Goal: Information Seeking & Learning: Learn about a topic

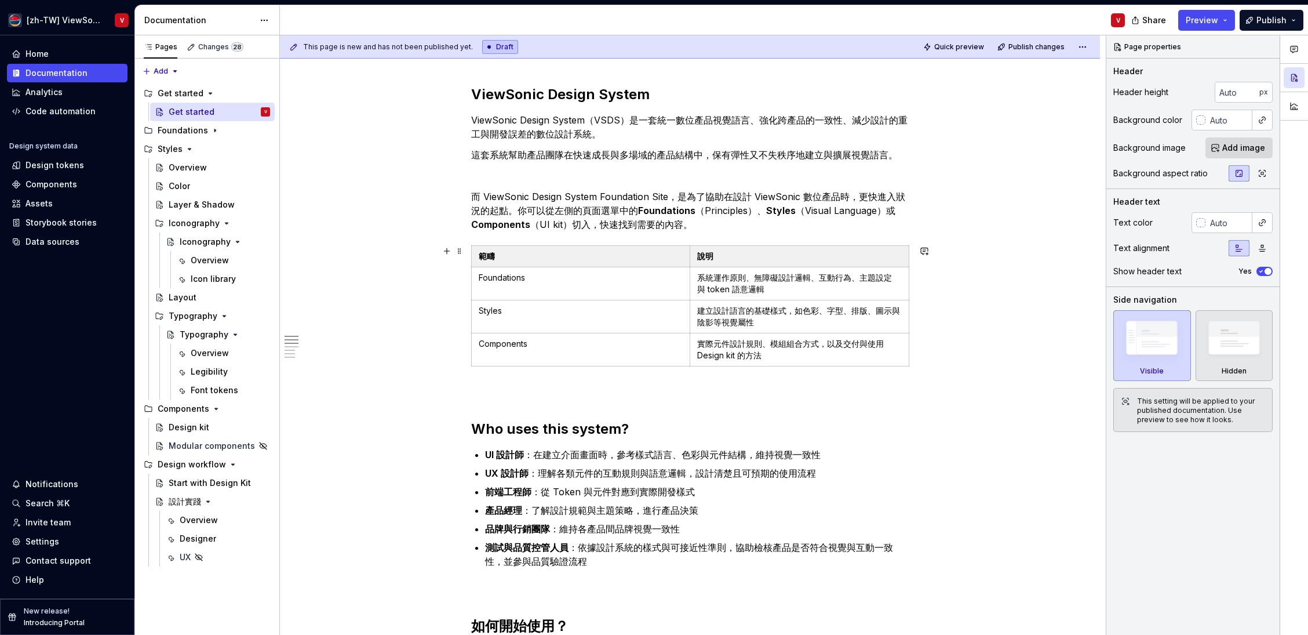
scroll to position [197, 0]
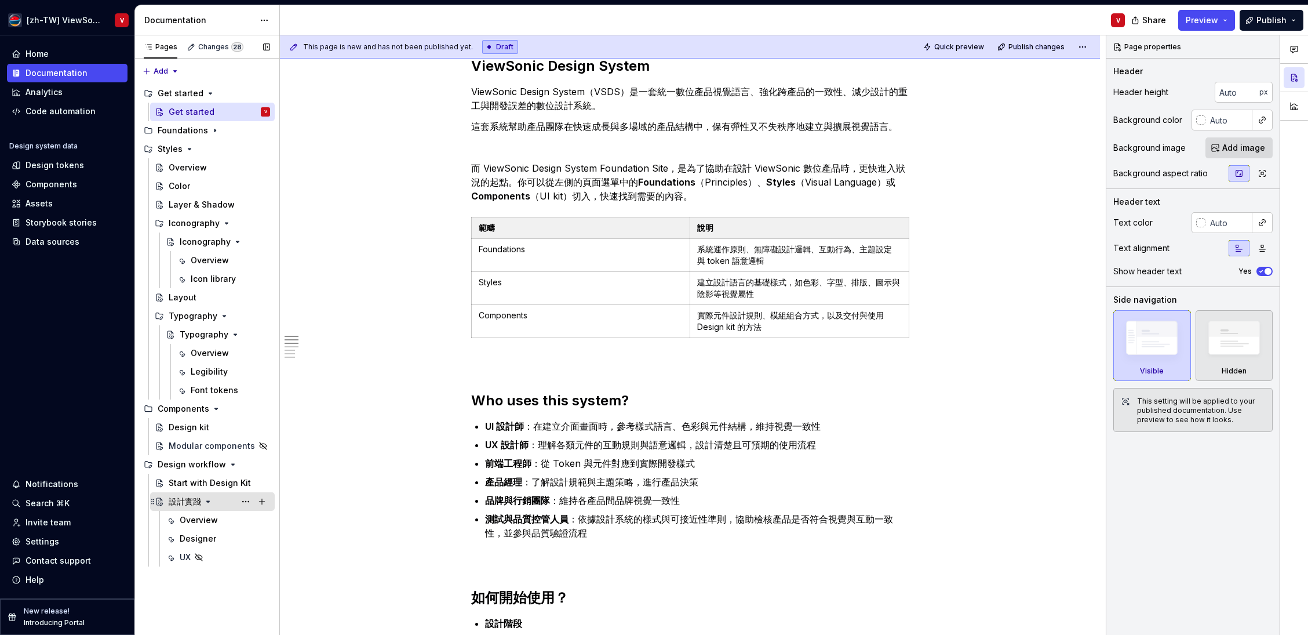
click at [216, 502] on div "設計實踐" at bounding box center [219, 501] width 101 height 16
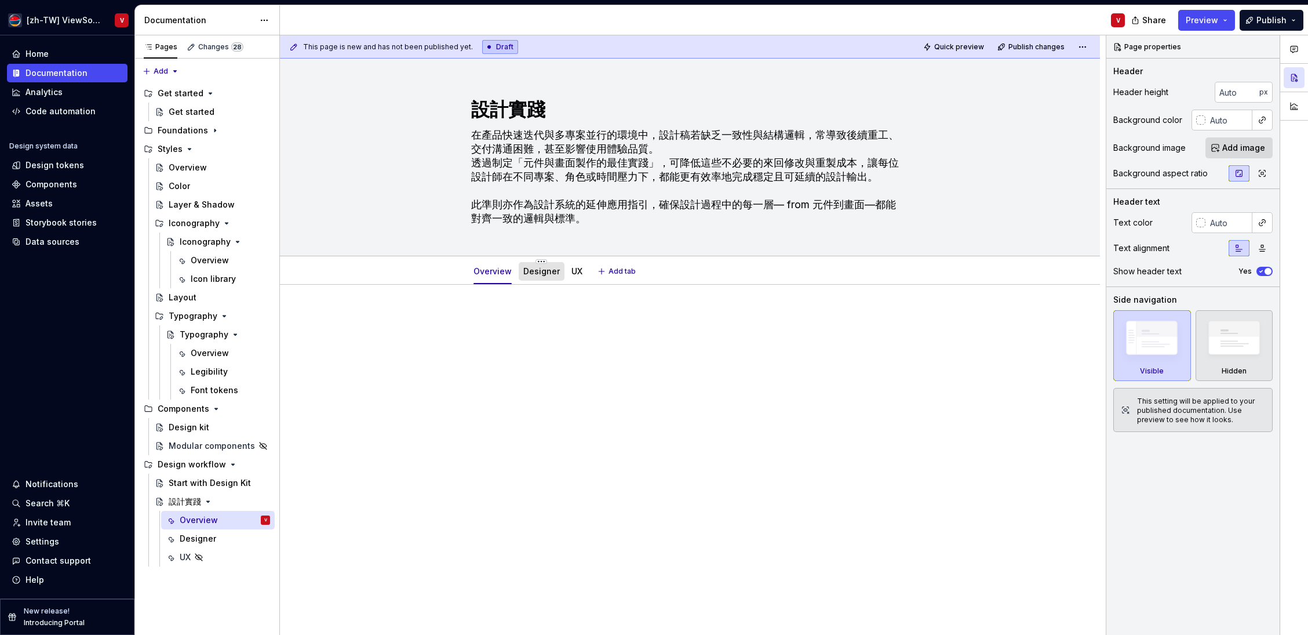
drag, startPoint x: 536, startPoint y: 274, endPoint x: 534, endPoint y: 279, distance: 6.1
click at [536, 274] on link "Designer" at bounding box center [541, 271] width 37 height 10
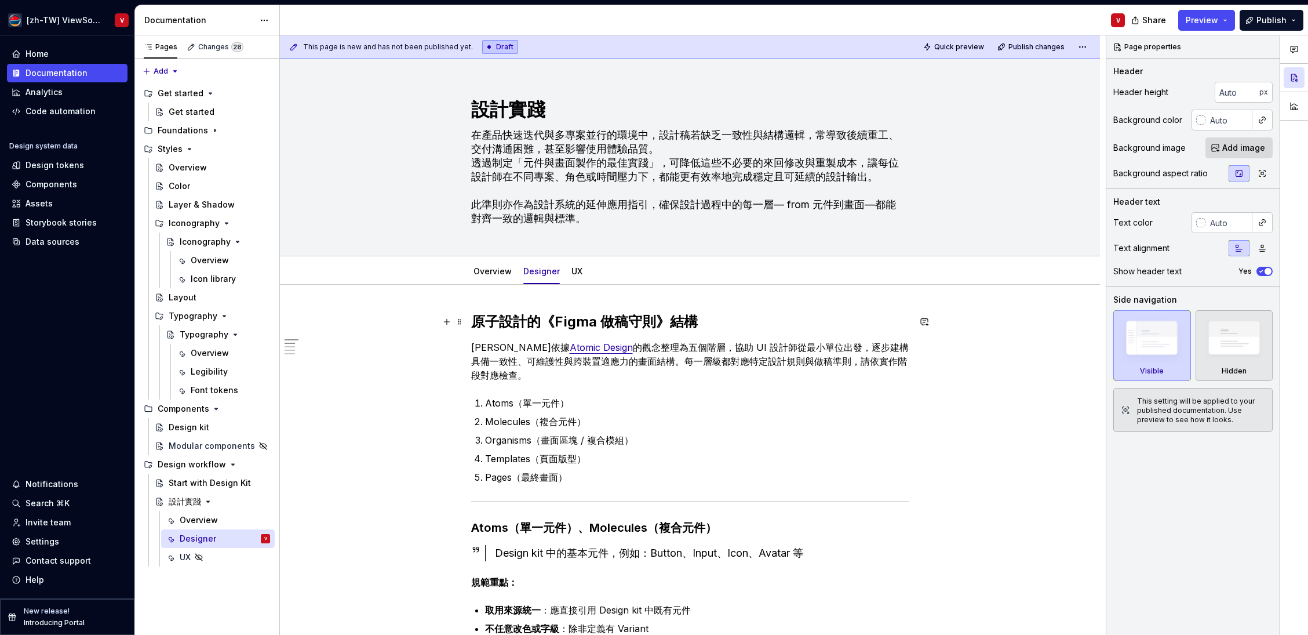
click at [533, 323] on h2 "原子設計的《Figma 做稿守則》結構" at bounding box center [690, 321] width 438 height 19
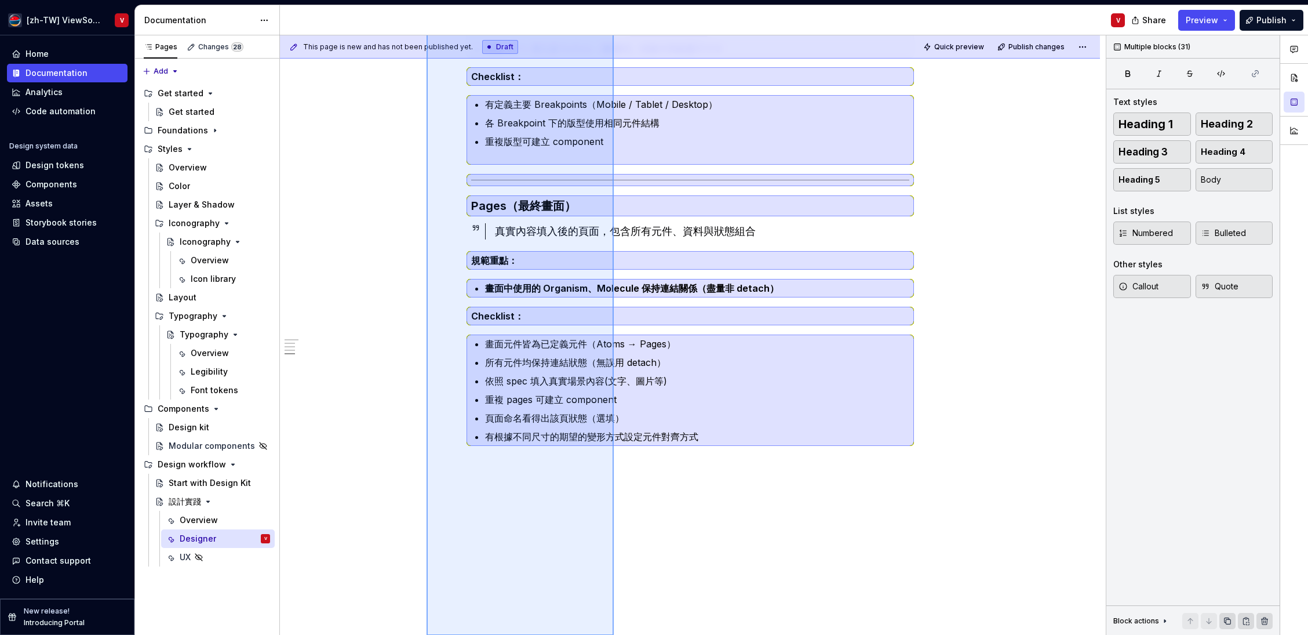
scroll to position [1248, 0]
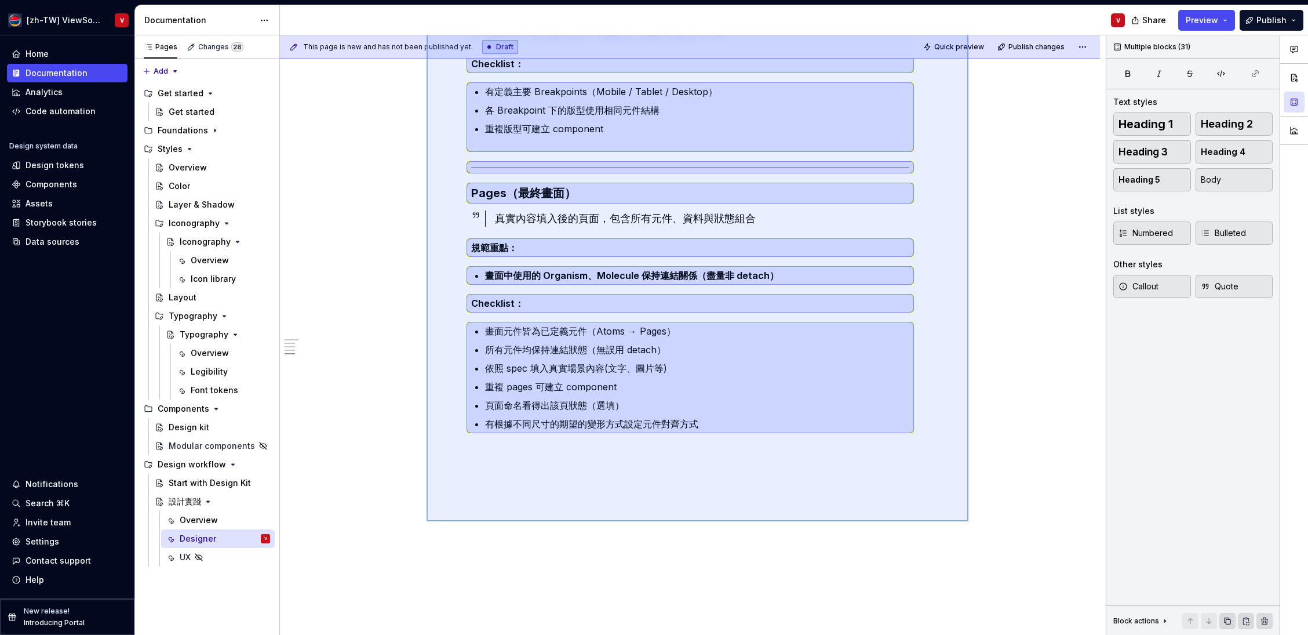
drag, startPoint x: 427, startPoint y: 322, endPoint x: 917, endPoint y: 513, distance: 525.7
click at [969, 521] on div "This page is new and has not been published yet. Draft Quick preview Publish ch…" at bounding box center [693, 335] width 826 height 600
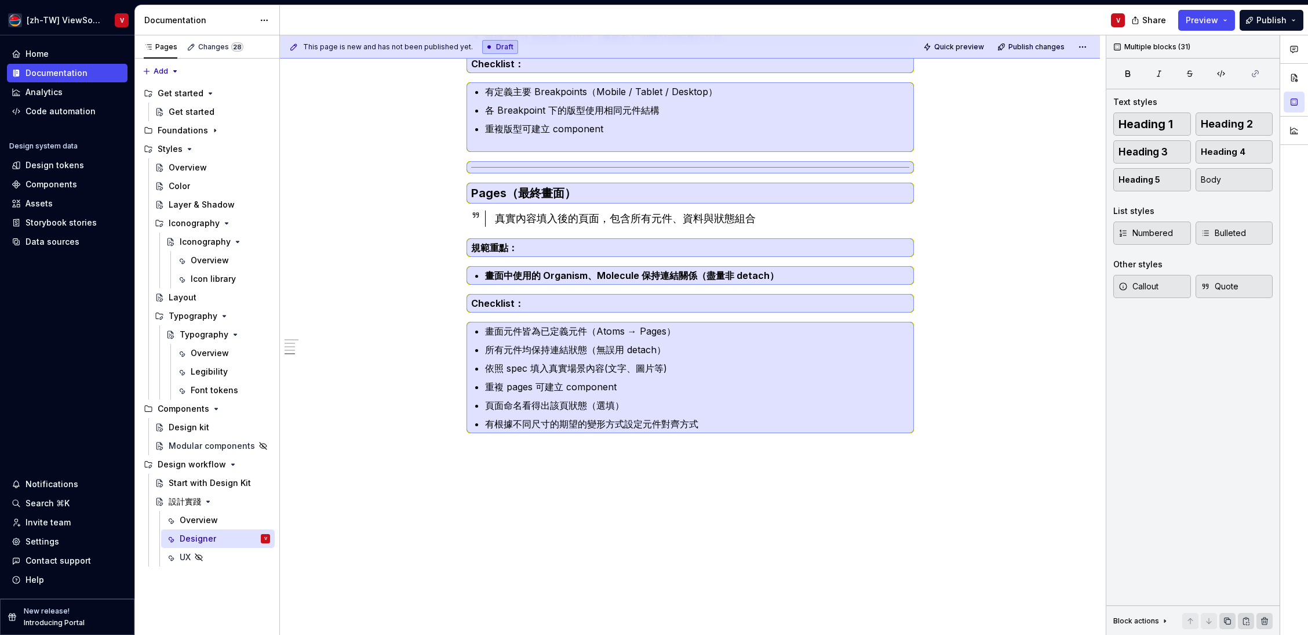
scroll to position [0, 0]
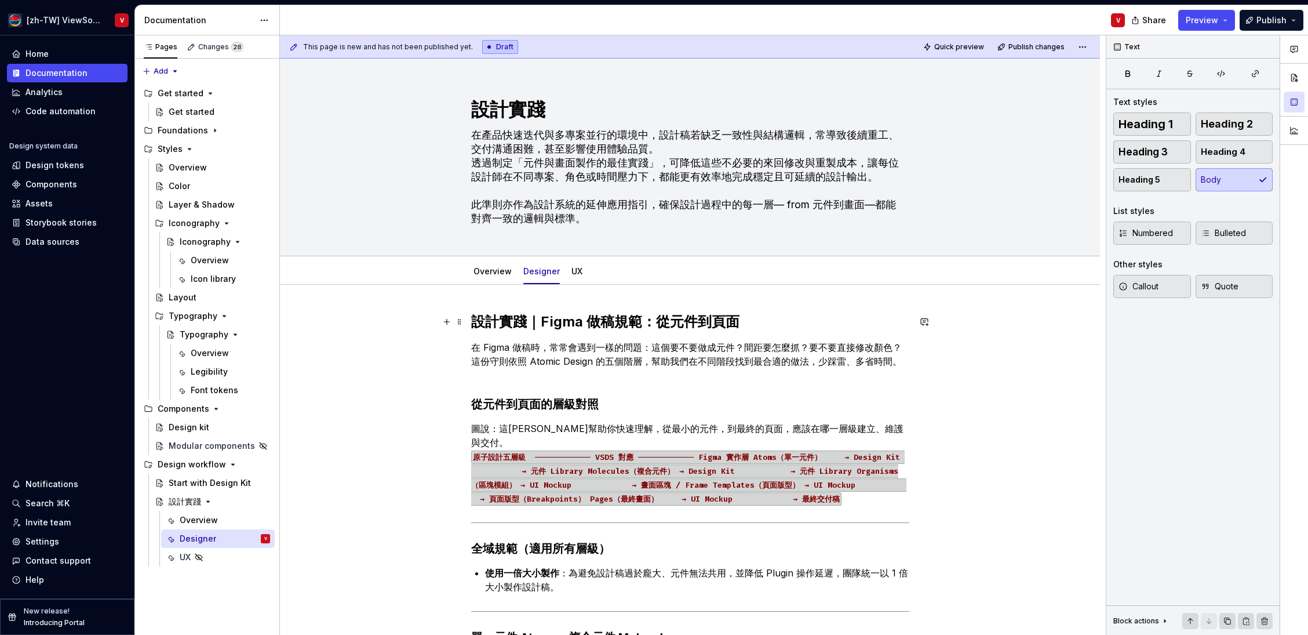
type textarea "*"
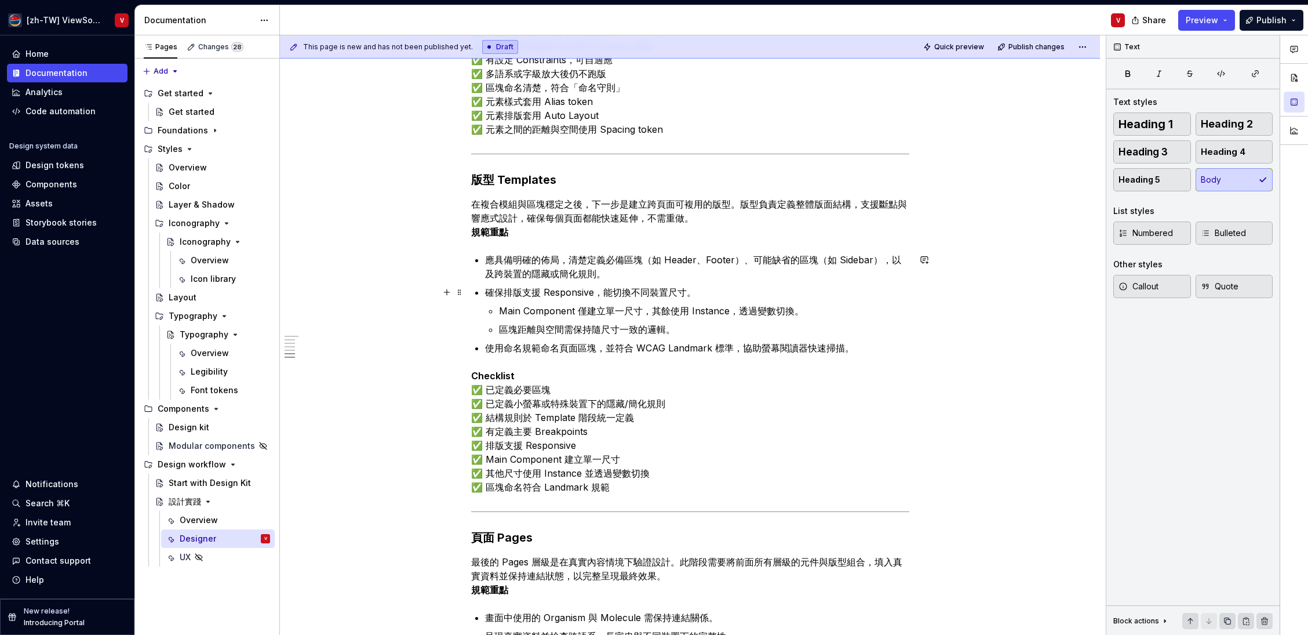
scroll to position [1266, 0]
drag, startPoint x: 515, startPoint y: 218, endPoint x: 473, endPoint y: 210, distance: 42.4
click at [476, 217] on p "在複合模組與區塊穩定之後，下一步是建立跨頁面可複用的版型。版型負責定義整體版面結構，支援斷點與響應式設計，確保每個頁面都能快速延伸，不需重做。 規範重點" at bounding box center [690, 218] width 438 height 42
copy p "響應式設計"
click at [715, 218] on p "在複合模組與區塊穩定之後，下一步是建立跨頁面可複用的版型。版型負責定義整體版面結構，支援斷點與響應式設計，確保每個頁面都能快速延伸，不需重做。 規範重點" at bounding box center [690, 218] width 438 height 42
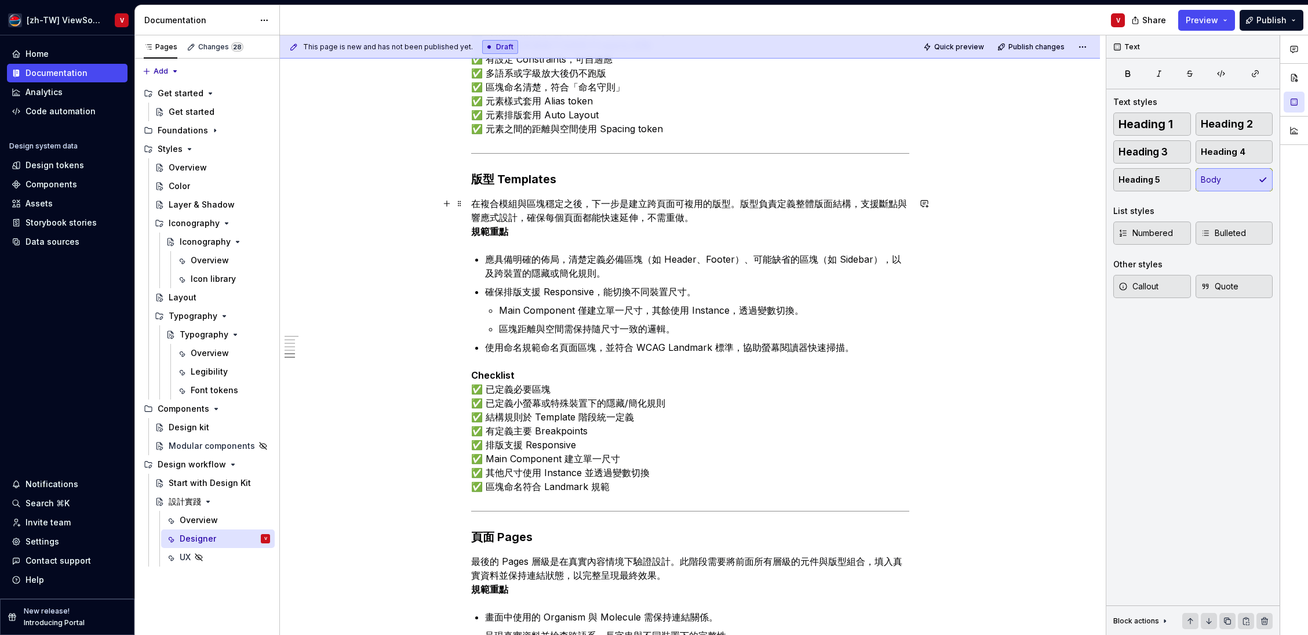
click at [652, 216] on p "在複合模組與區塊穩定之後，下一步是建立跨頁面可複用的版型。版型負責定義整體版面結構，支援斷點與響應式設計，確保每個頁面都能快速延伸，不需重做。 規範重點" at bounding box center [690, 218] width 438 height 42
click at [700, 219] on p "在複合模組與區塊穩定之後，下一步是建立跨頁面可複用的版型。版型負責定義整體版面結構，支援斷點與響應式設計，確保每個頁面都能快速延伸不需重做。 規範重點" at bounding box center [690, 218] width 438 height 42
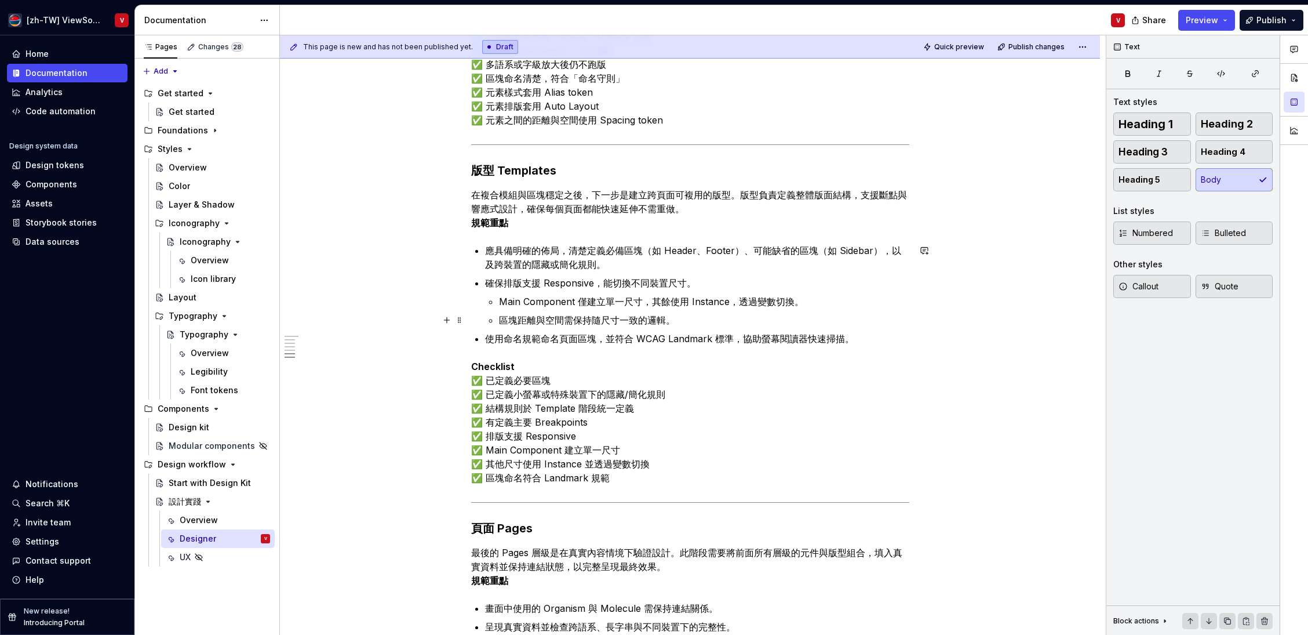
scroll to position [1287, 0]
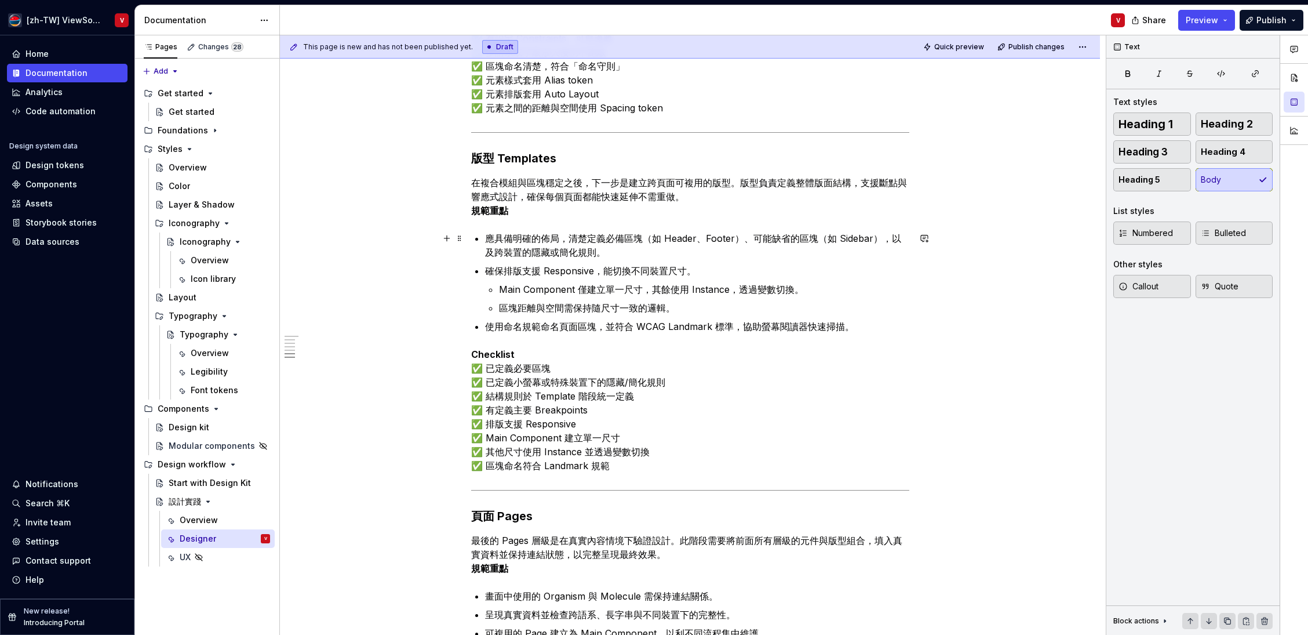
click at [608, 254] on p "應具備明確的佈局，清楚定義必備區塊（如 Header、Footer）、可能缺省的區塊（如 Sidebar），以及跨裝置的隱藏或簡化規則。" at bounding box center [697, 245] width 424 height 28
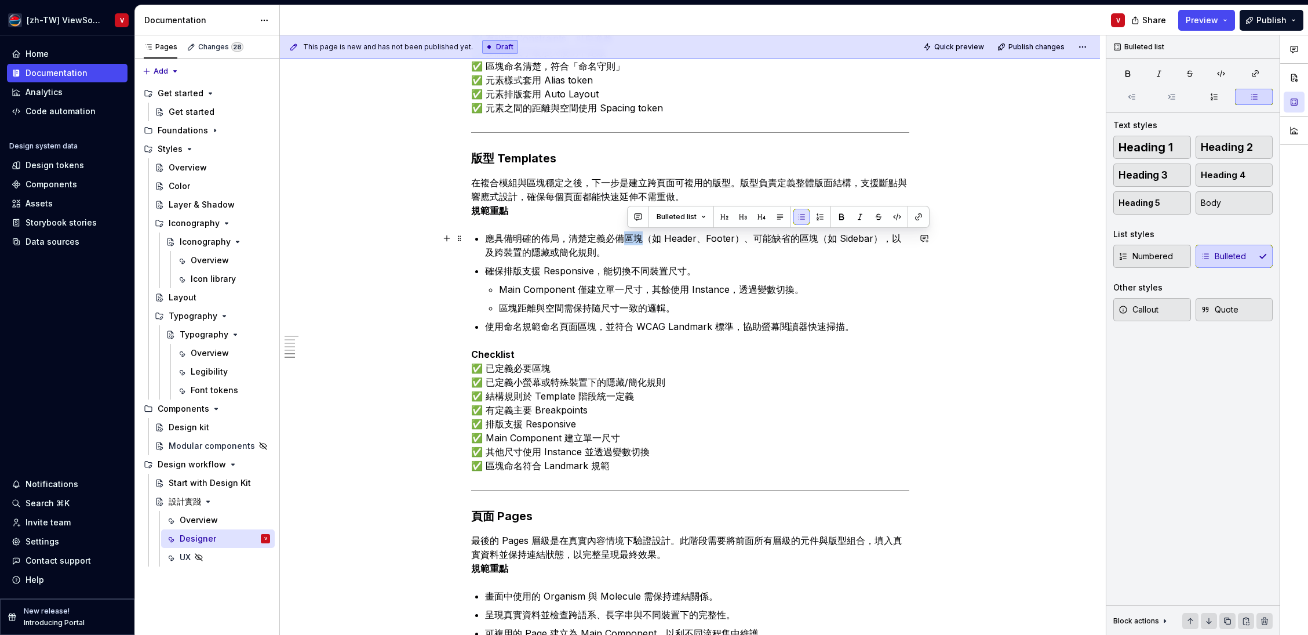
drag, startPoint x: 646, startPoint y: 238, endPoint x: 621, endPoint y: 238, distance: 24.9
click at [627, 238] on p "應具備明確的佈局，清楚定義必備區塊（如 Header、Footer）、可能缺省的區塊（如 Sidebar），以及跨裝置的隱藏或簡化規則。" at bounding box center [697, 245] width 424 height 28
click at [81, 384] on div "Home Documentation Analytics Code automation Design system data Design tokens C…" at bounding box center [67, 316] width 134 height 563
click at [640, 239] on p "應具備明確的佈局，清楚定義必備區塊（如 Header、Footer）、可能缺省的區塊（如 Sidebar），以及跨裝置的隱藏或簡化規則。" at bounding box center [697, 245] width 424 height 28
click at [813, 239] on p "應具備明確的佈局，清楚定義必備版位（如 Header、Footer）、可能缺省的區塊（如 Sidebar），以及跨裝置的隱藏或簡化規則。" at bounding box center [697, 245] width 424 height 28
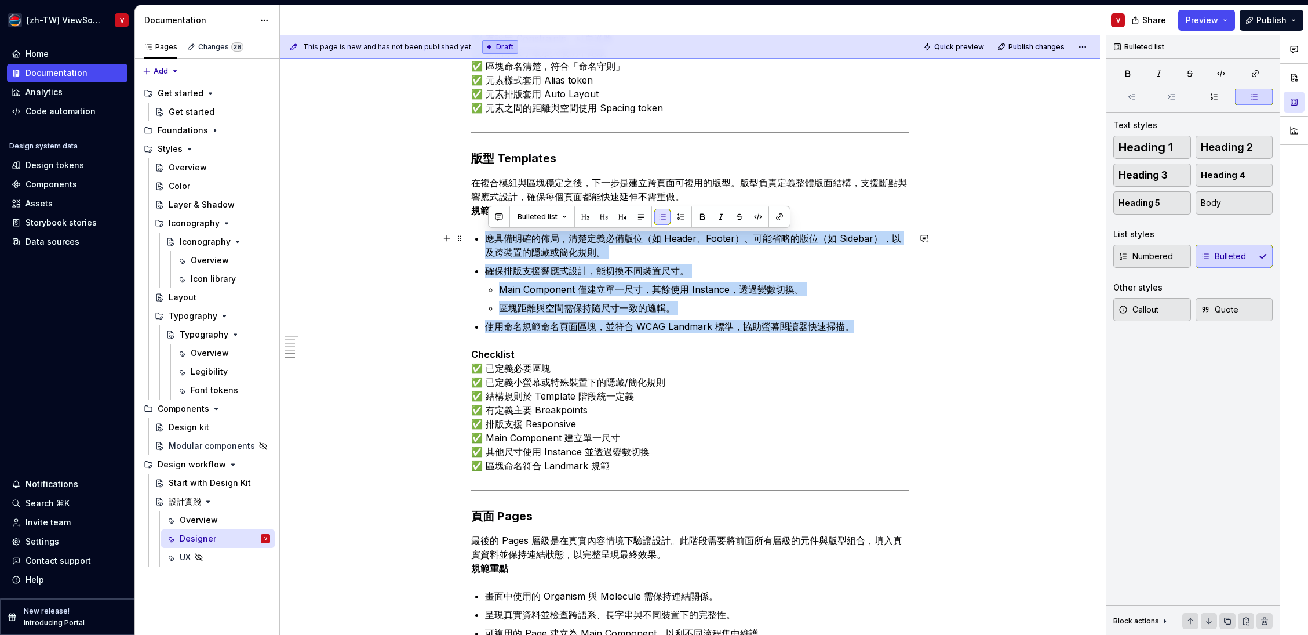
drag, startPoint x: 865, startPoint y: 328, endPoint x: 482, endPoint y: 239, distance: 392.6
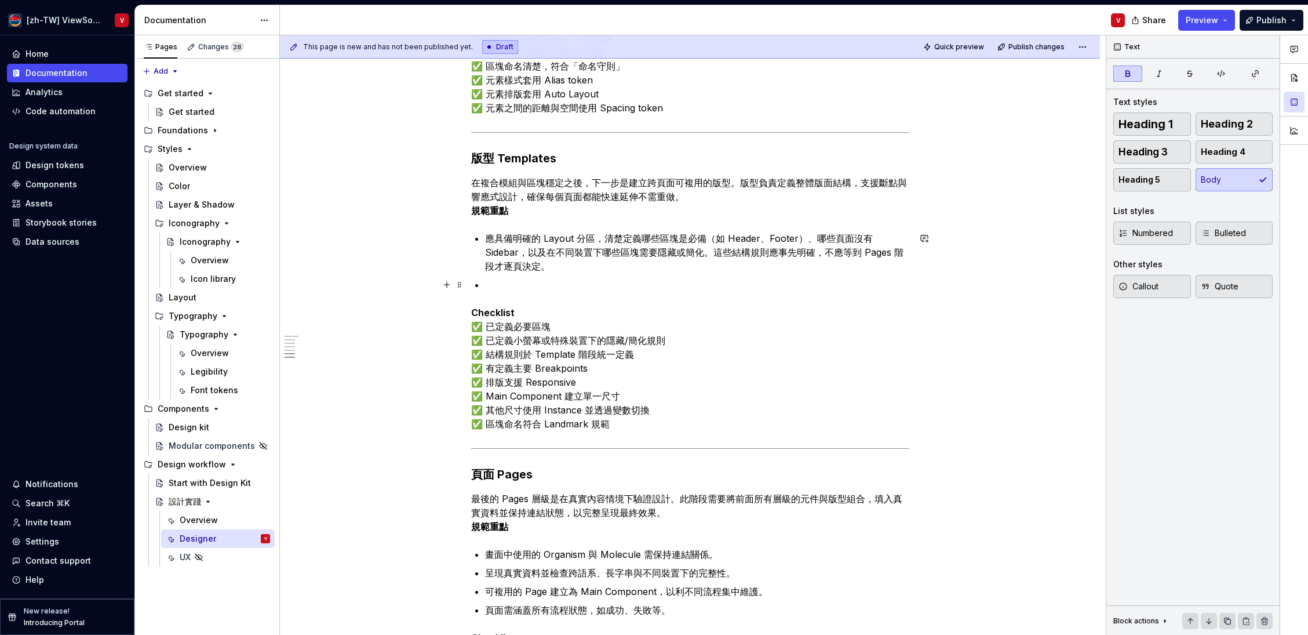
click at [498, 284] on p at bounding box center [697, 285] width 424 height 14
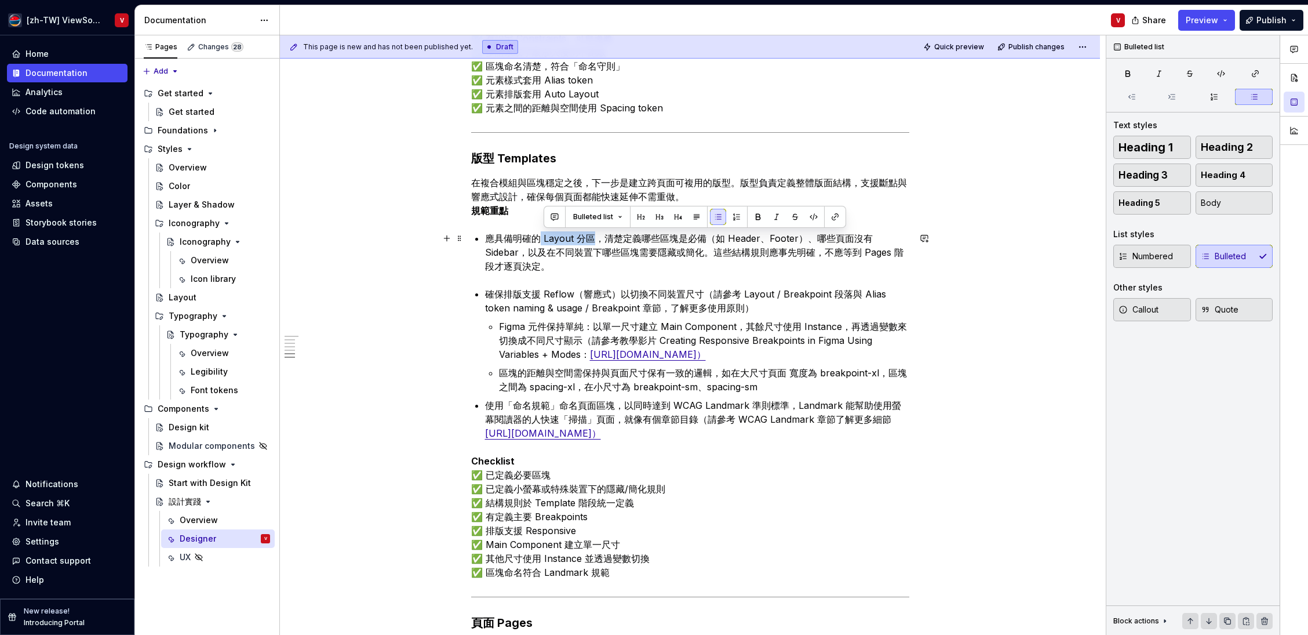
drag, startPoint x: 541, startPoint y: 237, endPoint x: 589, endPoint y: 234, distance: 48.2
click at [597, 237] on p "應具備明確的 Layout 分區，清楚定義哪些區塊是必備（如 Header、Footer）、哪些頁面沒有 Sidebar，以及在不同裝置下哪些區塊需要隱藏或簡…" at bounding box center [697, 252] width 424 height 42
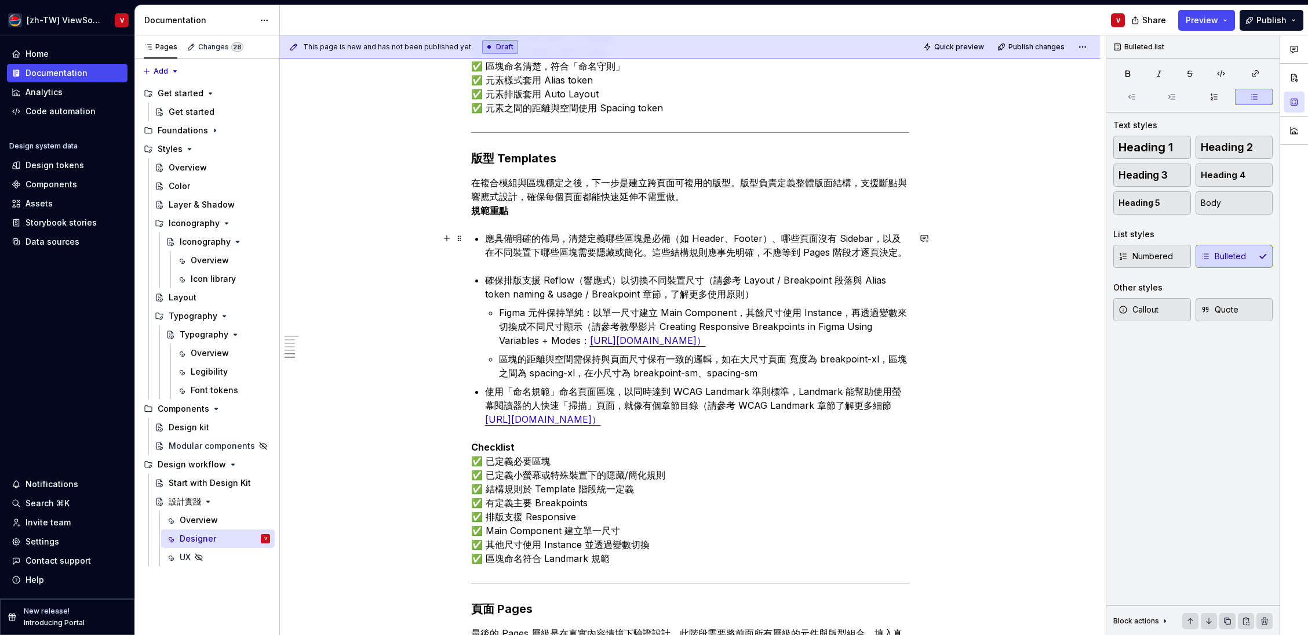
click at [646, 237] on p "應具備明確的佈局，清楚定義哪些區塊是必備（如 Header、Footer）、哪些頁面沒有 Sidebar，以及在不同裝置下哪些區塊需要隱藏或簡化。這些結構規則…" at bounding box center [697, 245] width 424 height 28
drag, startPoint x: 541, startPoint y: 279, endPoint x: 590, endPoint y: 267, distance: 49.6
click at [624, 281] on p "確保排版支援 Reflow（響應式）以切換不同裝置尺寸（請參考 Layout / Breakpoint 段落與 Alias token naming & us…" at bounding box center [697, 287] width 424 height 28
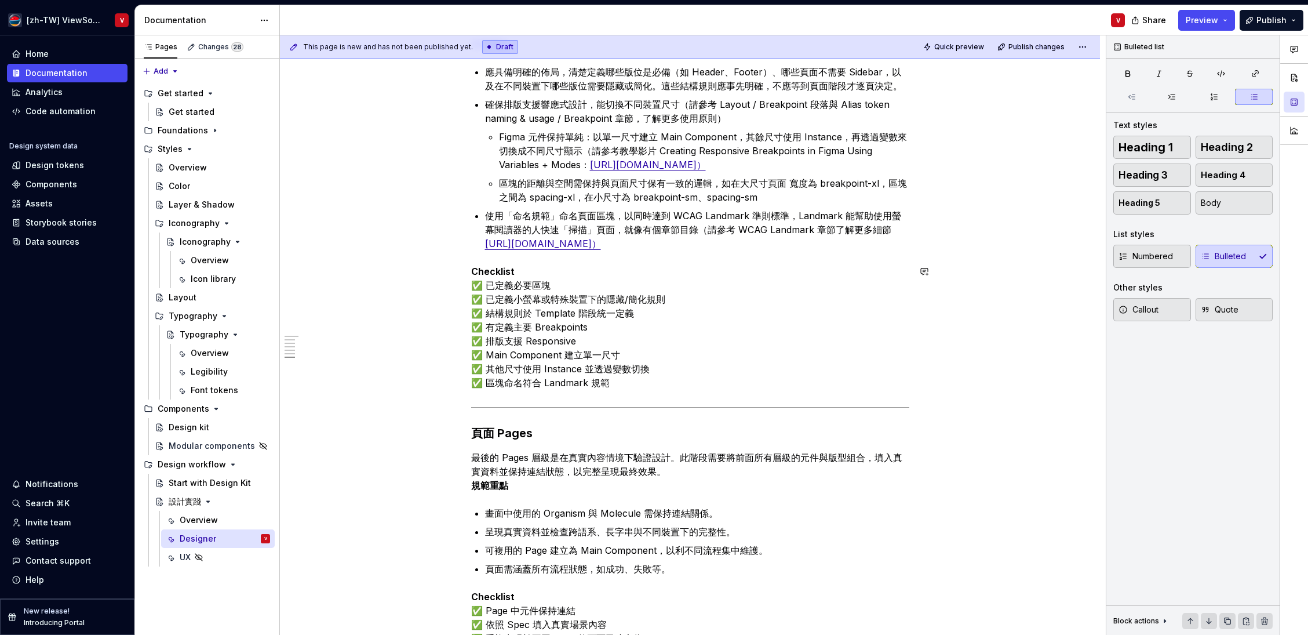
scroll to position [1410, 0]
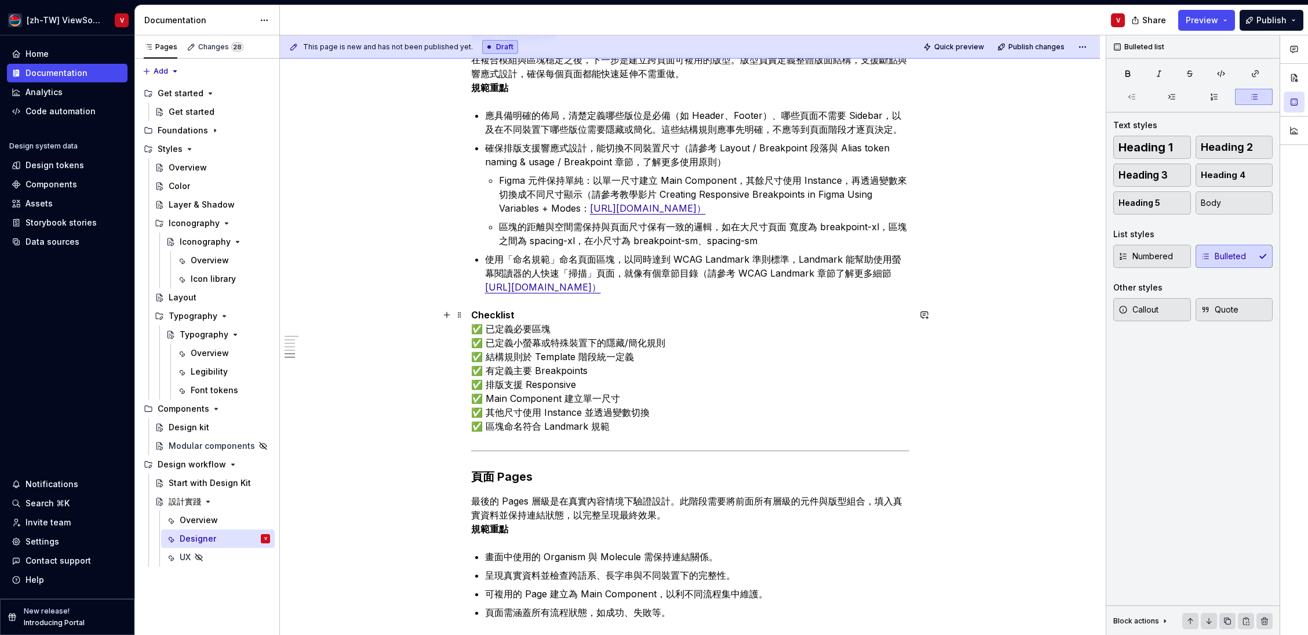
click at [497, 329] on p "Checklist ✅ 已定義必要區塊 ✅ 已定義小螢幕或特殊裝置下的隱藏/簡化規則 ✅ 結構規則於 Template 階段統一定義 ✅ 有定義主要 Brea…" at bounding box center [690, 370] width 438 height 125
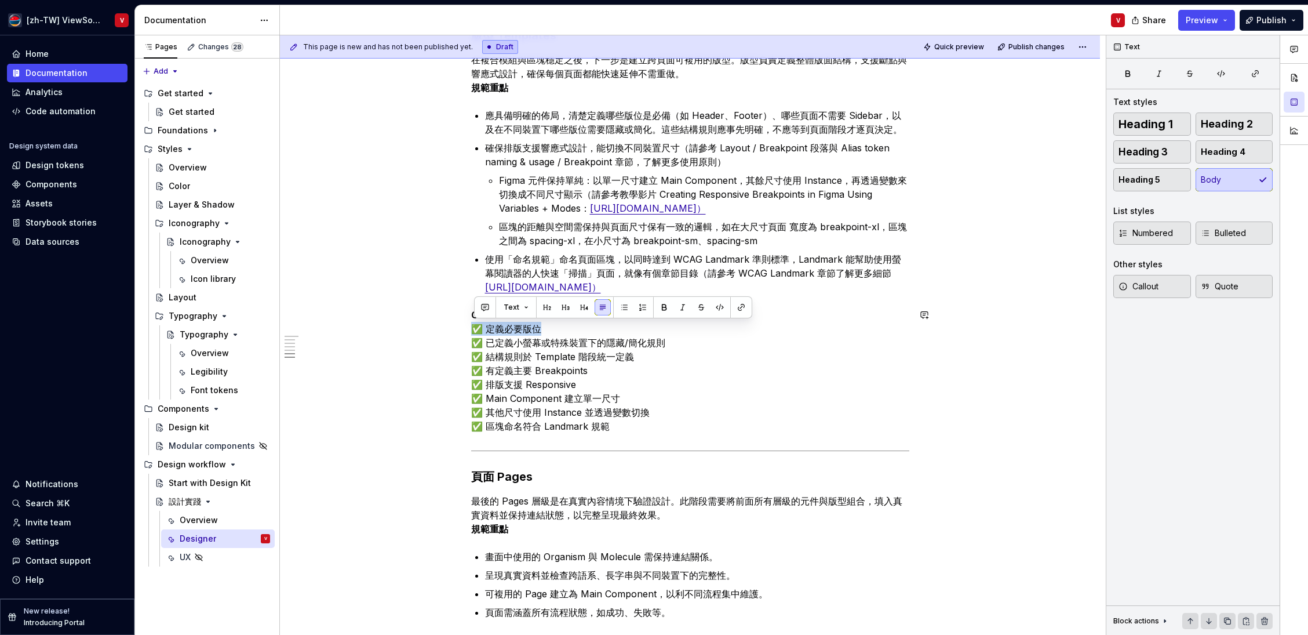
copy p "✅ 定義必要版位"
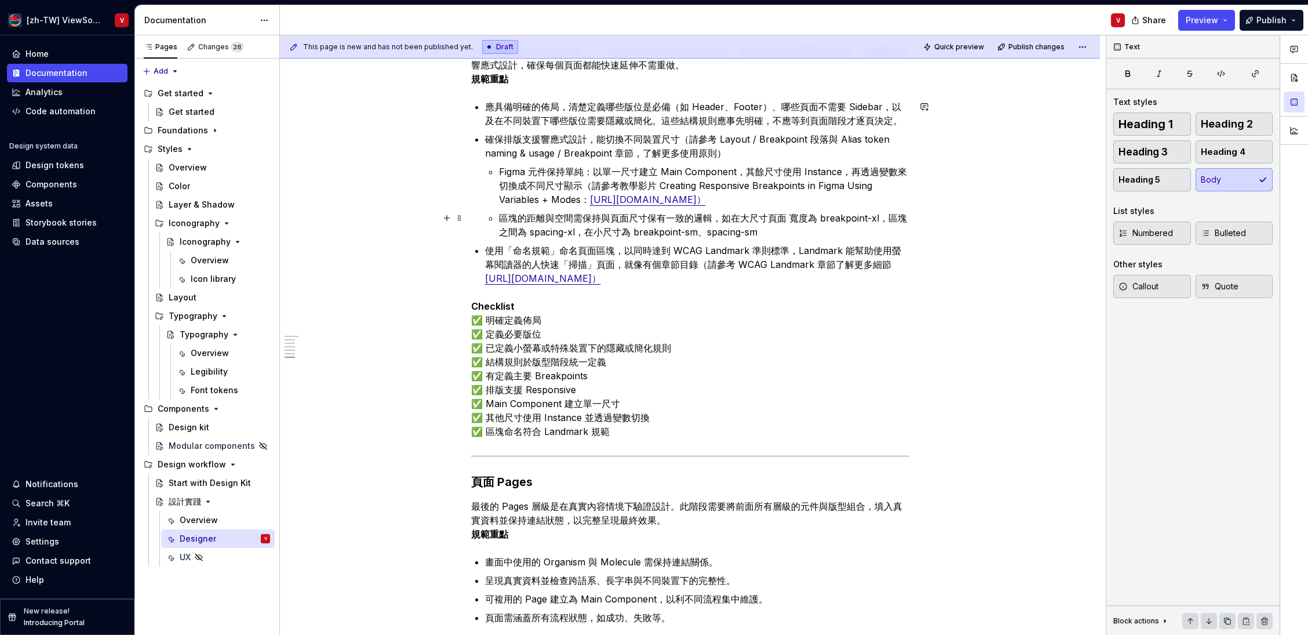
scroll to position [1419, 0]
click at [490, 360] on p "Checklist ✅ 明確定義佈局 ✅ 定義必要版位 ✅ 已定義小螢幕或特殊裝置下的隱藏或簡化規則 ✅ 結構規則於版型階段統一定義 ✅ 有定義主要 Brea…" at bounding box center [690, 368] width 438 height 139
click at [609, 361] on p "Checklist ✅ 明確定義佈局 ✅ 定義必要版位 ✅ 已定義小螢幕或特殊裝置下的隱藏或簡化規則 ✅ 結構規則於版型階段統一定義 ✅ 有定義主要 Brea…" at bounding box center [690, 368] width 438 height 139
click at [548, 317] on p "Checklist ✅ 明確定義佈局 ✅ 定義必要版位 ✅ 已定義小螢幕或特殊裝置下的隱藏或簡化規則 ✅ ✅ 有定義主要 Breakpoints ✅ 排版支援…" at bounding box center [690, 368] width 438 height 139
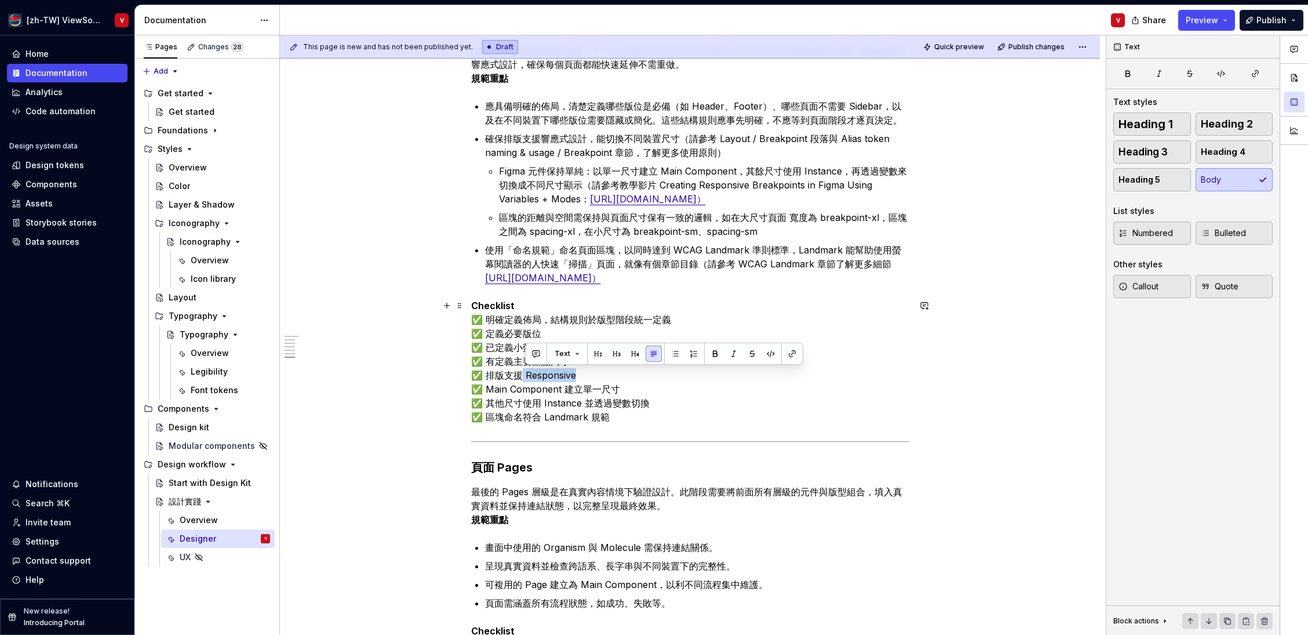
drag, startPoint x: 581, startPoint y: 374, endPoint x: 521, endPoint y: 374, distance: 60.3
click at [525, 374] on p "Checklist ✅ 明確定義佈局，結構規則於版型階段統一定義 ✅ 定義必要版位 ✅ 已定義小螢幕或特殊裝置下的隱藏或簡化規則 ✅ 有定義主要斷點尺寸 ✅ …" at bounding box center [690, 361] width 438 height 125
click at [489, 402] on p "Checklist ✅ 明確定義佈局，結構規則於版型階段統一定義 ✅ 定義必要版位 ✅ 已定義小螢幕或特殊裝置下的隱藏或簡化規則 ✅ 有定義主要斷點尺寸 ✅ …" at bounding box center [690, 361] width 438 height 125
drag, startPoint x: 569, startPoint y: 376, endPoint x: 523, endPoint y: 374, distance: 45.8
click at [526, 374] on p "Checklist ✅ 明確定義佈局，結構規則於版型階段統一定義 ✅ 定義必要版位 ✅ 已定義小螢幕或特殊裝置下的隱藏或簡化規則 ✅ 有定義主要斷點尺寸 ✅ …" at bounding box center [690, 361] width 438 height 125
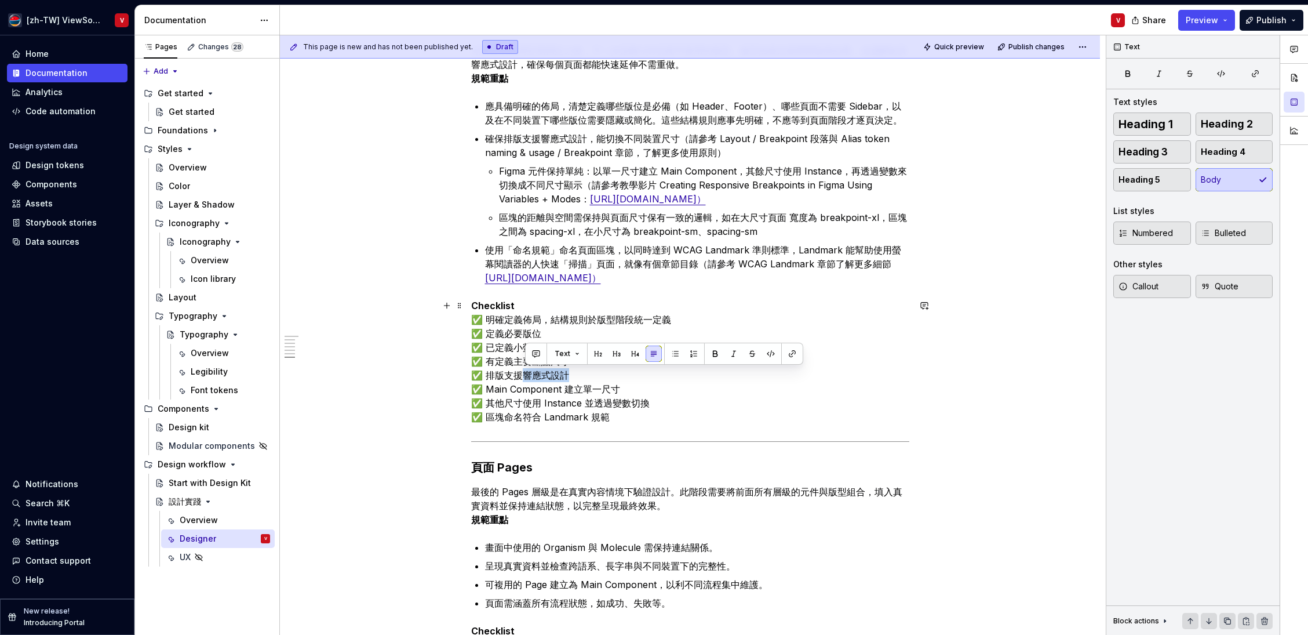
copy p "響應式設計"
click at [488, 388] on p "Checklist ✅ 明確定義佈局，結構規則於版型階段統一定義 ✅ 定義必要版位 ✅ 已定義小螢幕或特殊裝置下的隱藏或簡化規則 ✅ 有定義主要斷點尺寸 ✅ …" at bounding box center [690, 361] width 438 height 125
drag, startPoint x: 612, startPoint y: 389, endPoint x: 534, endPoint y: 388, distance: 77.7
click at [538, 387] on p "Checklist ✅ 明確定義佈局，結構規則於版型階段統一定義 ✅ 定義必要版位 ✅ 已定義小螢幕或特殊裝置下的隱藏或簡化規則 ✅ 有定義主要斷點尺寸 ✅ …" at bounding box center [690, 361] width 438 height 125
drag, startPoint x: 490, startPoint y: 388, endPoint x: 529, endPoint y: 386, distance: 38.3
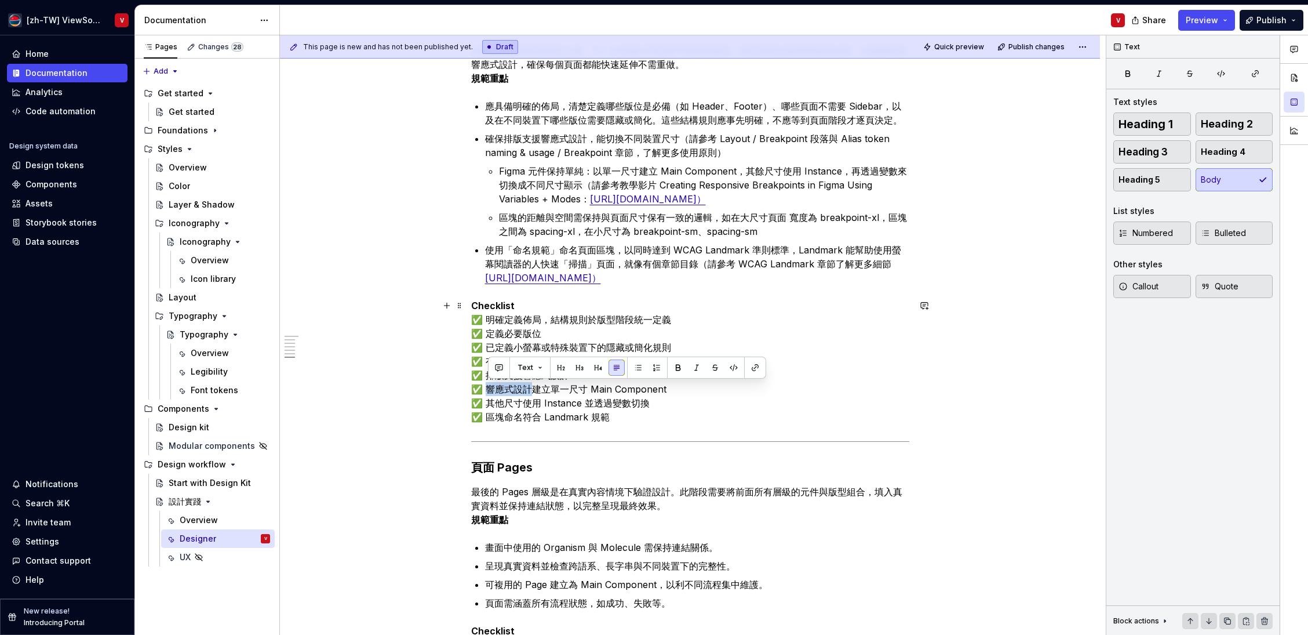
click at [533, 388] on p "Checklist ✅ 明確定義佈局，結構規則於版型階段統一定義 ✅ 定義必要版位 ✅ 已定義小螢幕或特殊裝置下的隱藏或簡化規則 ✅ 有定義主要斷點尺寸 ✅ …" at bounding box center [690, 361] width 438 height 125
copy p "響應式設計"
click at [492, 402] on p "Checklist ✅ 明確定義佈局，結構規則於版型階段統一定義 ✅ 定義必要版位 ✅ 已定義小螢幕或特殊裝置下的隱藏或簡化規則 ✅ 有定義主要斷點尺寸 ✅ …" at bounding box center [690, 361] width 438 height 125
click at [504, 417] on p "Checklist ✅ 明確定義佈局，結構規則於版型階段統一定義 ✅ 定義必要版位 ✅ 已定義小螢幕或特殊裝置下的隱藏或簡化規則 ✅ 有定義主要斷點尺寸 ✅ …" at bounding box center [690, 361] width 438 height 125
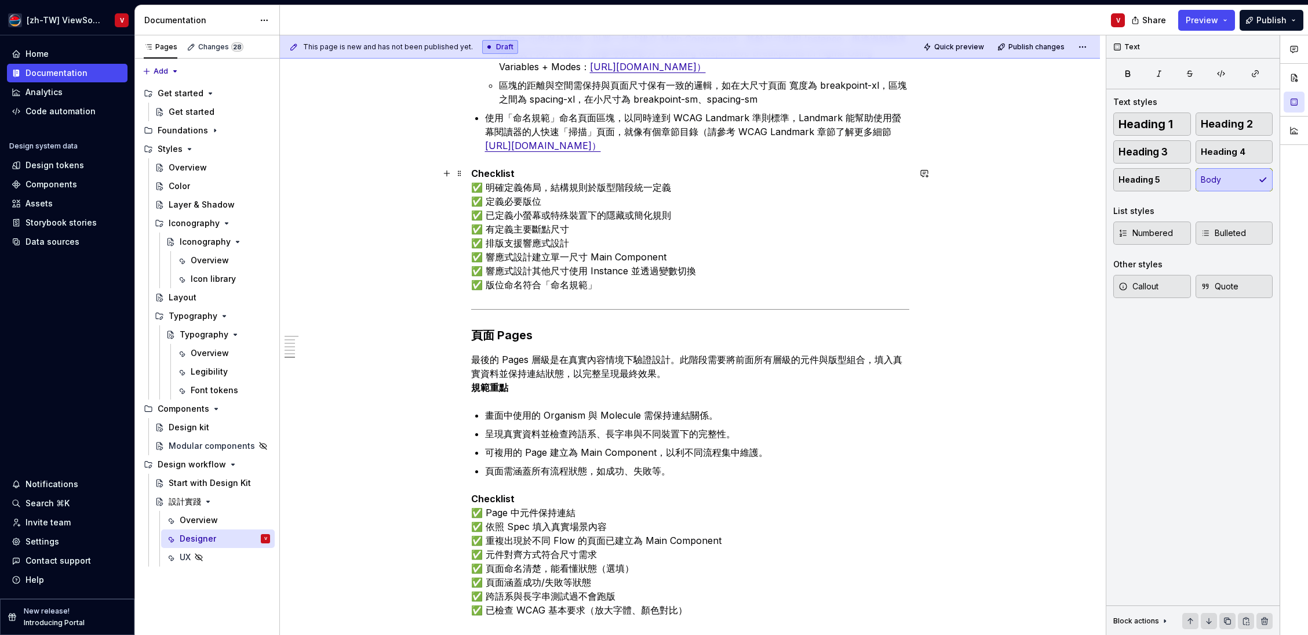
scroll to position [1595, 0]
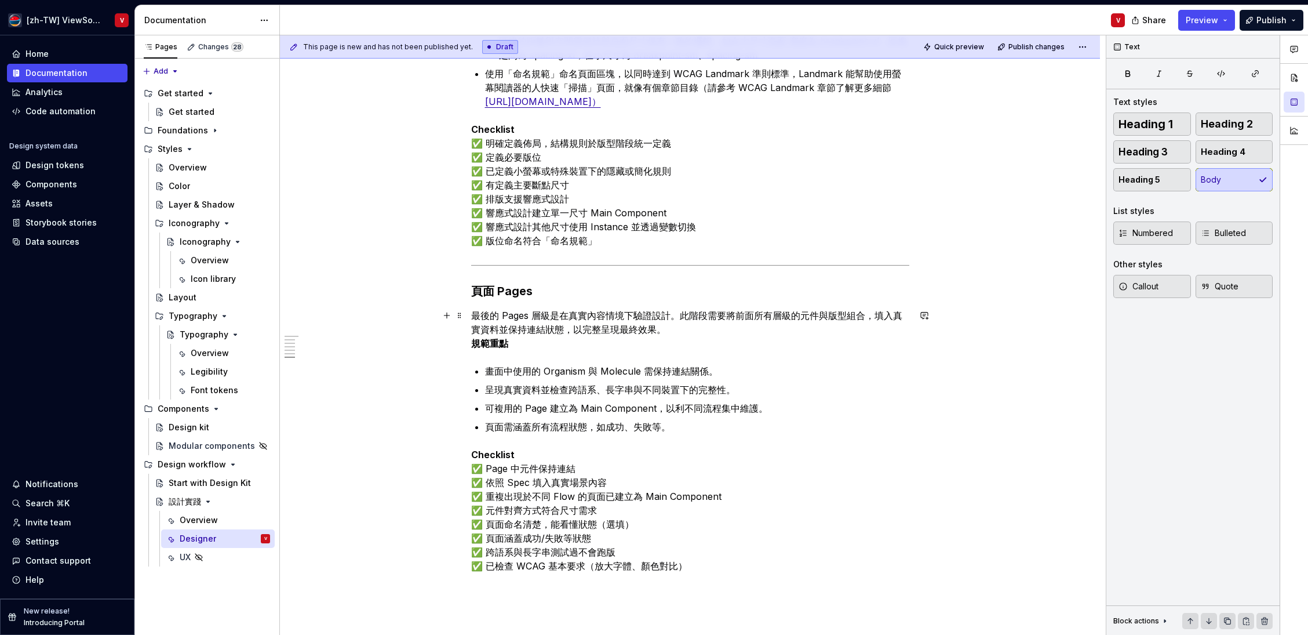
click at [511, 316] on p "最後的 Pages 層級是在真實內容情境下驗證設計。此階段需要將前面所有層級的元件與版型組合，填入真實資料並保持連結狀態，以完整呈現最終效果。 規範重點" at bounding box center [690, 329] width 438 height 42
click at [512, 316] on p "最後的 Pages 層級是在真實內容情境下驗證設計。此階段需要將前面所有層級的元件與版型組合，填入真實資料並保持連結狀態，以完整呈現最終效果。 規範重點" at bounding box center [690, 329] width 438 height 42
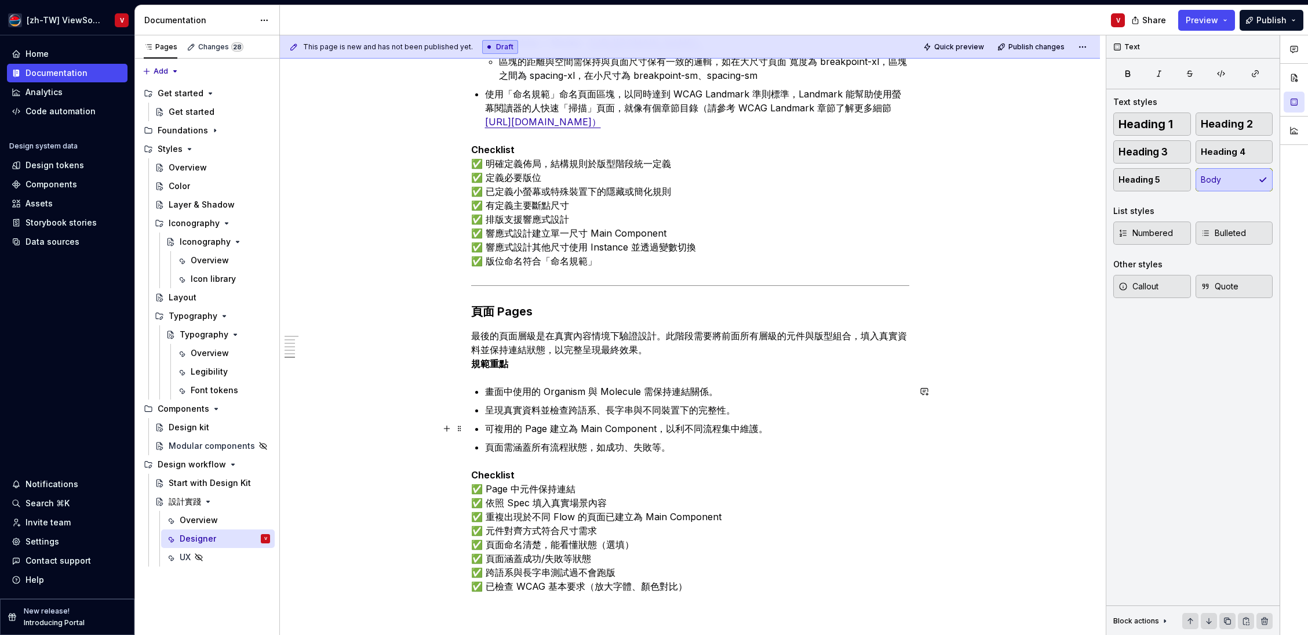
scroll to position [1693, 0]
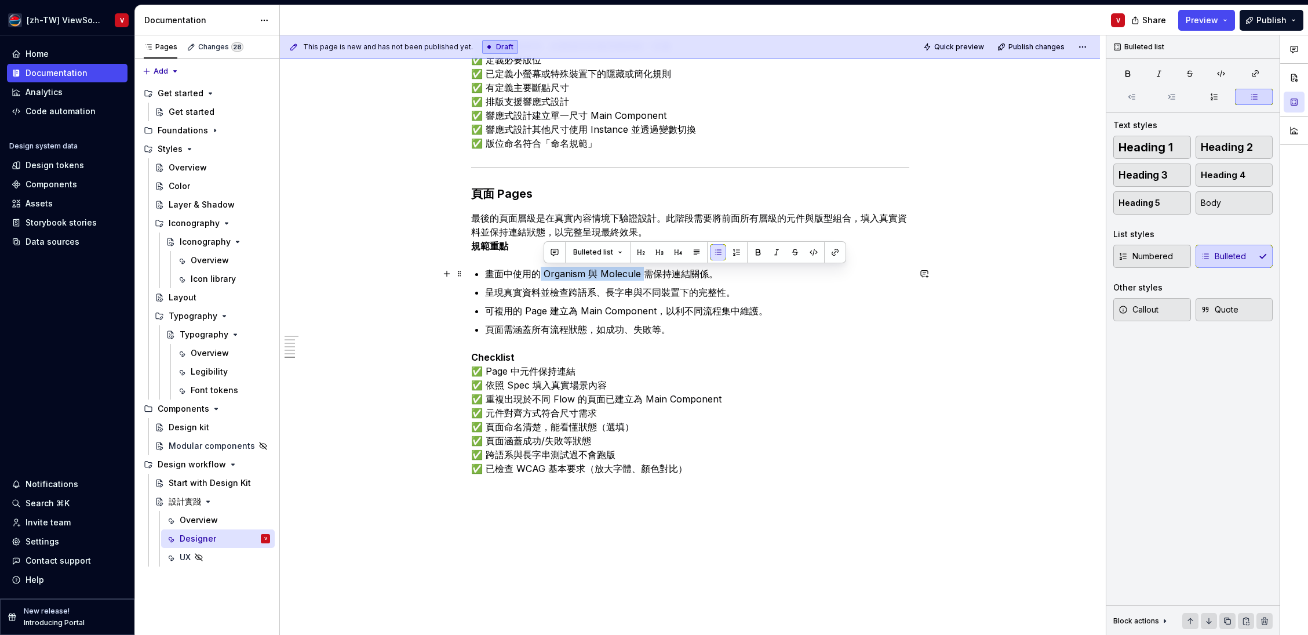
drag, startPoint x: 541, startPoint y: 273, endPoint x: 639, endPoint y: 274, distance: 97.4
click at [647, 274] on p "畫面中使用的 Organism 與 Molecule 需保持連結關係。" at bounding box center [697, 274] width 424 height 14
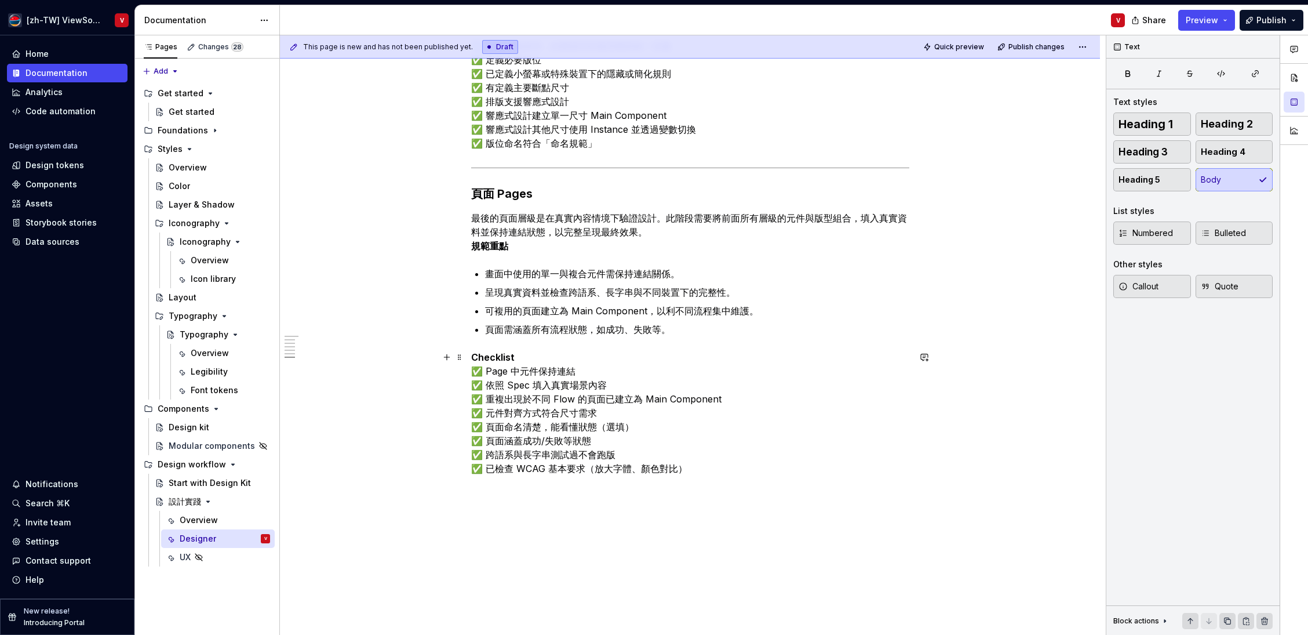
click at [499, 369] on p "Checklist ✅ Page 中元件保持連結 ✅ 依照 Spec 填入真實場景內容 ✅ 重複出現於不同 Flow 的頁面已建立為 Main Compone…" at bounding box center [690, 419] width 438 height 139
copy p "Spec"
click at [503, 387] on p "Checklist ✅ 頁面中元件保持連結 ✅ 依照 Spec 填入真實場景內容 ✅ 重複出現於不同 Flow 的頁面已建立為 Main Component …" at bounding box center [690, 419] width 438 height 139
click at [533, 386] on p "Checklist ✅ 頁面中元件保持連結 ✅ 依照 Spec 填入真實場景內容 ✅ 重複出現於不同 Flow 的頁面已建立為 Main Component …" at bounding box center [690, 419] width 438 height 139
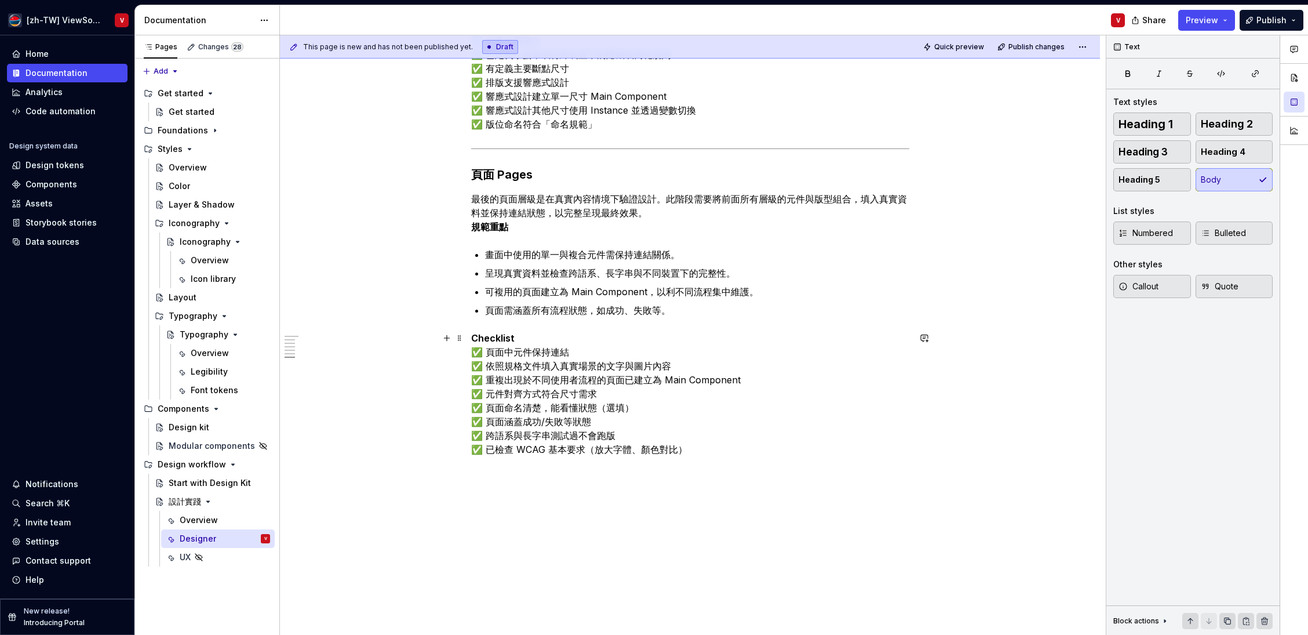
scroll to position [1711, 0]
click at [698, 377] on p "Checklist ✅ 頁面中元件保持連結 ✅ 依照規格文件填入真實場景的文字與圖片內容 ✅ 重複出現於不同使用者流程的頁面已建立為 Main Compone…" at bounding box center [690, 401] width 438 height 139
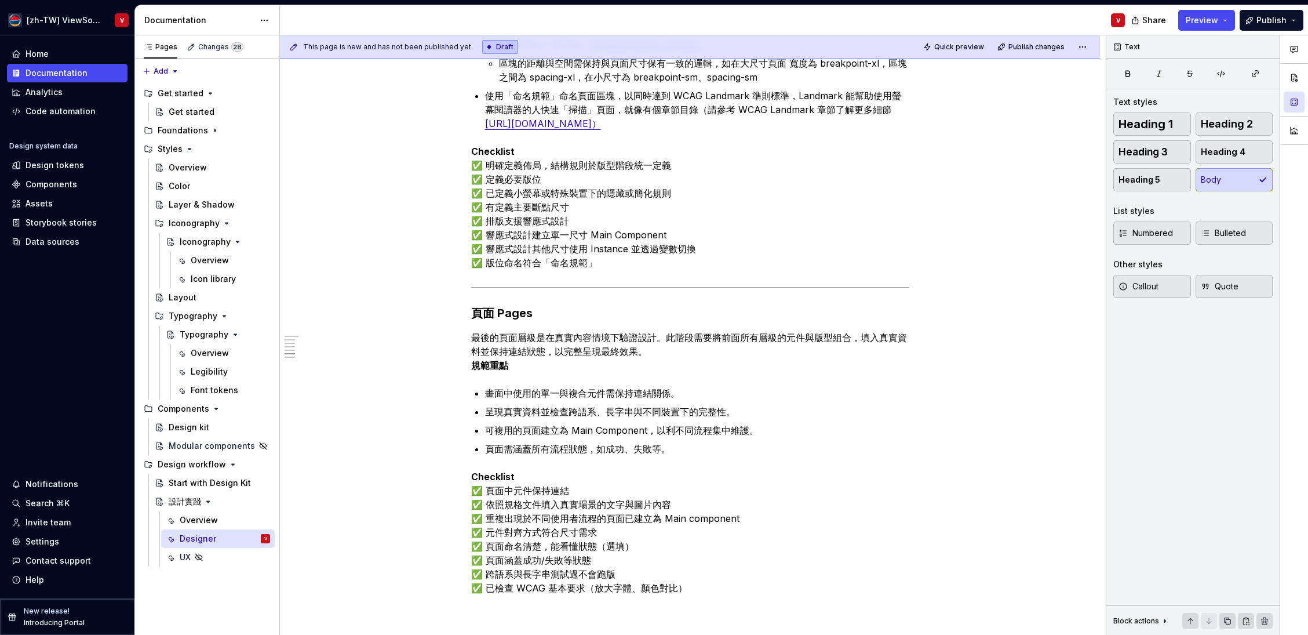
scroll to position [1623, 0]
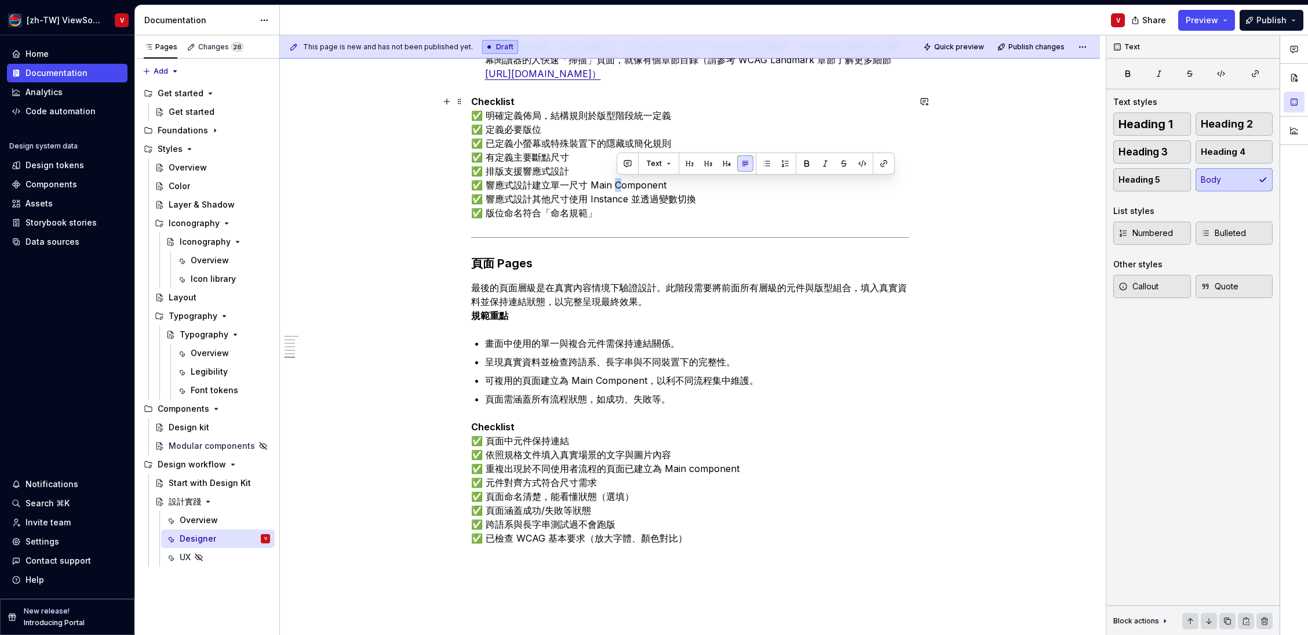
drag, startPoint x: 622, startPoint y: 184, endPoint x: 613, endPoint y: 182, distance: 9.4
click at [617, 183] on p "Checklist ✅ 明確定義佈局，結構規則於版型階段統一定義 ✅ 定義必要版位 ✅ 已定義小螢幕或特殊裝置下的隱藏或簡化規則 ✅ 有定義主要斷點尺寸 ✅ …" at bounding box center [690, 156] width 438 height 125
drag, startPoint x: 594, startPoint y: 186, endPoint x: 663, endPoint y: 181, distance: 69.1
click at [666, 186] on p "Checklist ✅ 明確定義佈局，結構規則於版型階段統一定義 ✅ 定義必要版位 ✅ 已定義小螢幕或特殊裝置下的隱藏或簡化規則 ✅ 有定義主要斷點尺寸 ✅ …" at bounding box center [690, 156] width 438 height 125
copy p "Main component"
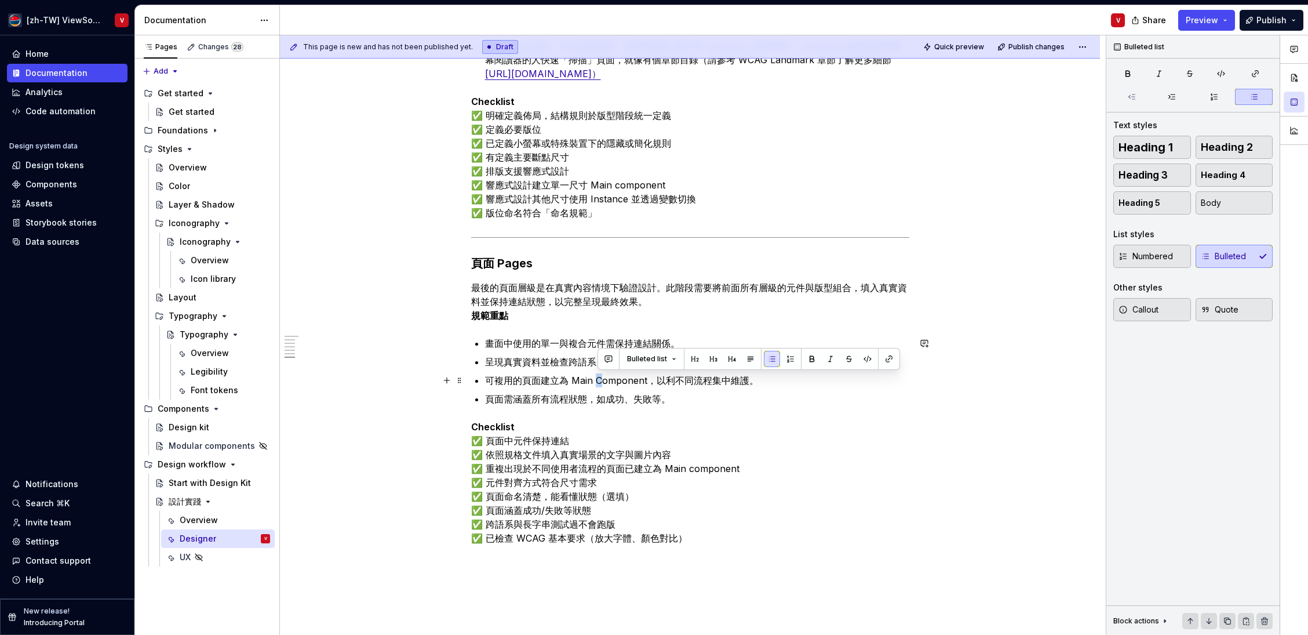
click at [603, 381] on p "可複用的頁面建立為 Main Component，以利不同流程集中維護。" at bounding box center [697, 380] width 424 height 14
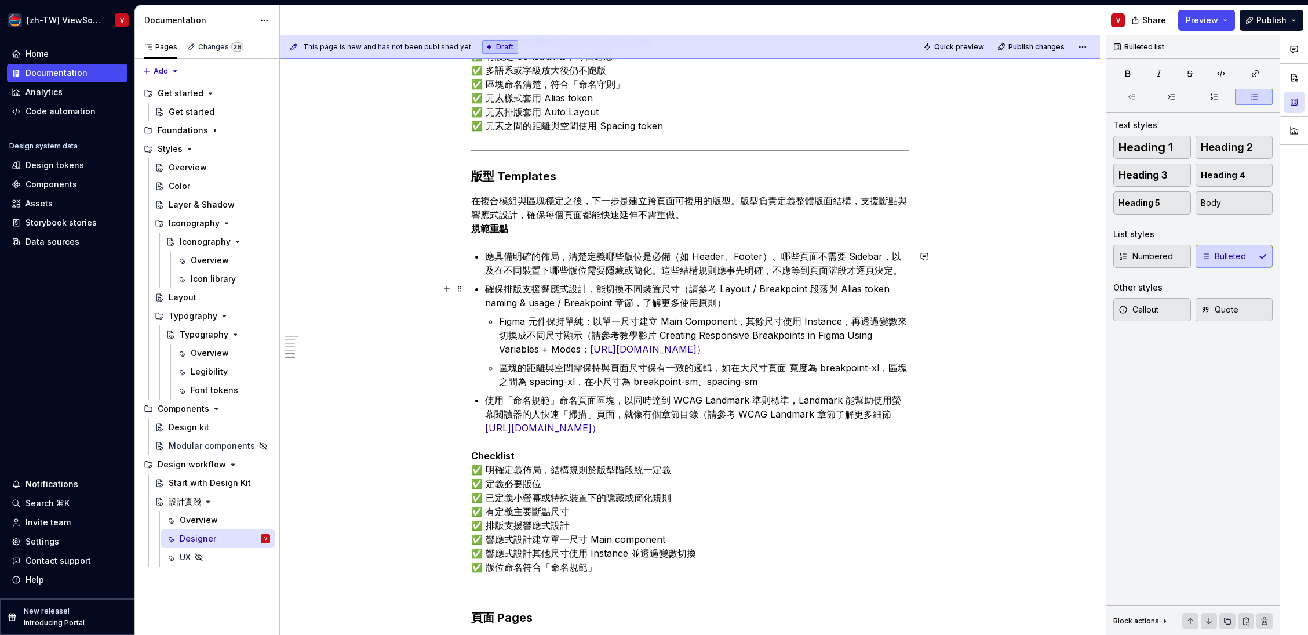
scroll to position [1259, 0]
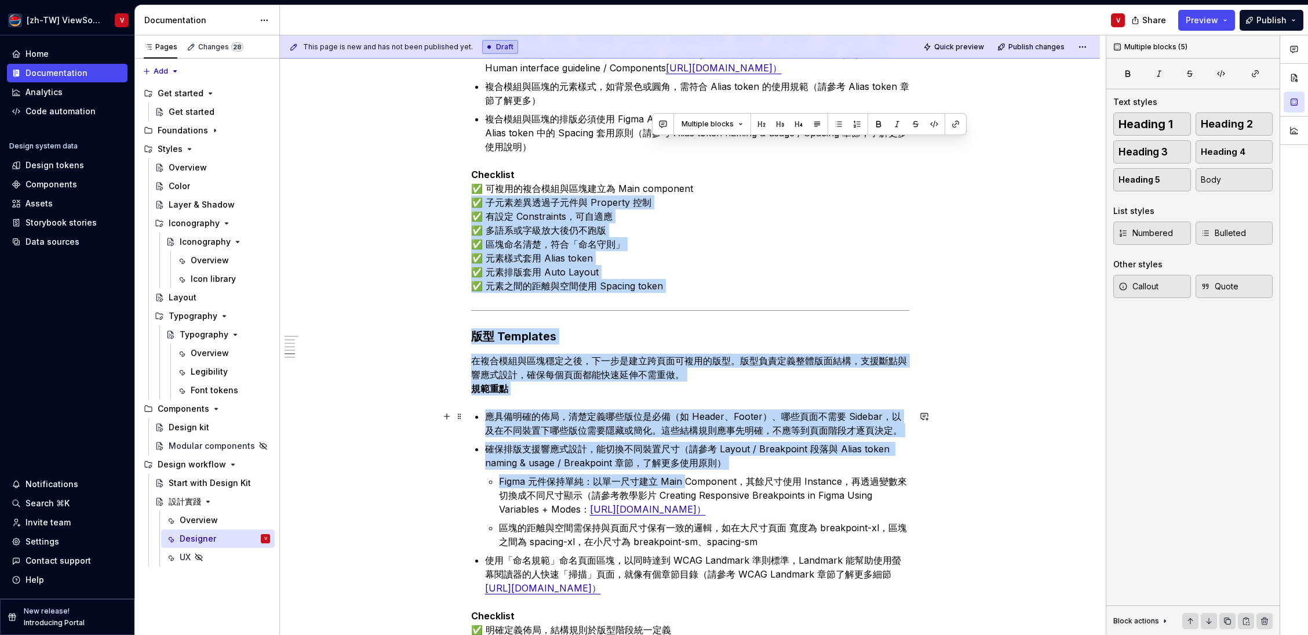
scroll to position [1180, 0]
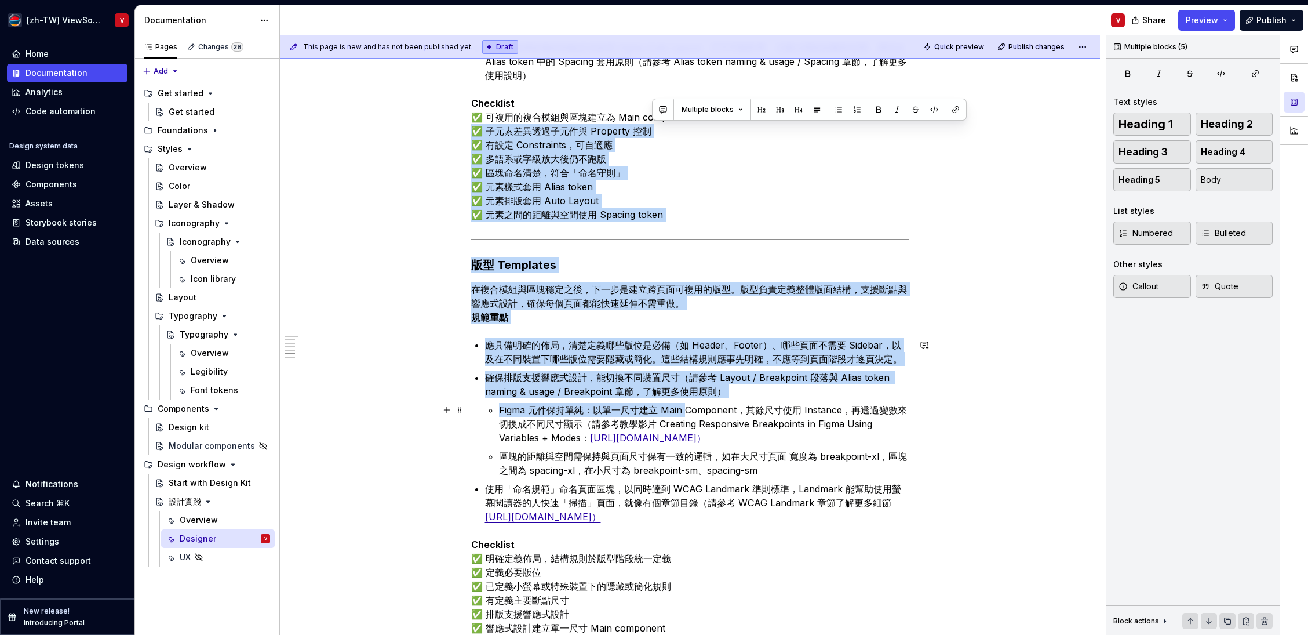
click at [691, 412] on p "Figma 元件保持單純：以單一尺寸建立 Main Component，其餘尺寸使用 Instance，再透過變數來切換成不同尺寸顯示（請參考教學影片 Cre…" at bounding box center [704, 424] width 410 height 42
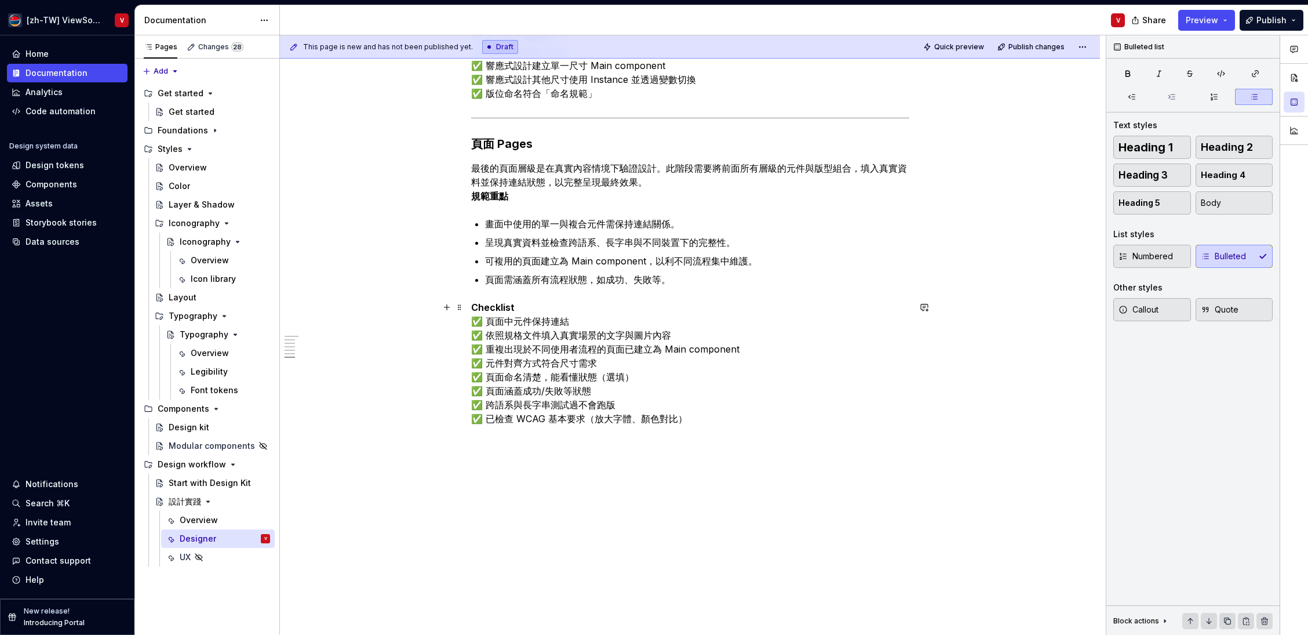
scroll to position [1744, 0]
click at [528, 362] on p "Checklist ✅ 頁面中元件保持連結 ✅ 依照規格文件填入真實場景的文字與圖片內容 ✅ 重複出現於不同使用者流程的頁面已建立為 Main compone…" at bounding box center [690, 368] width 438 height 139
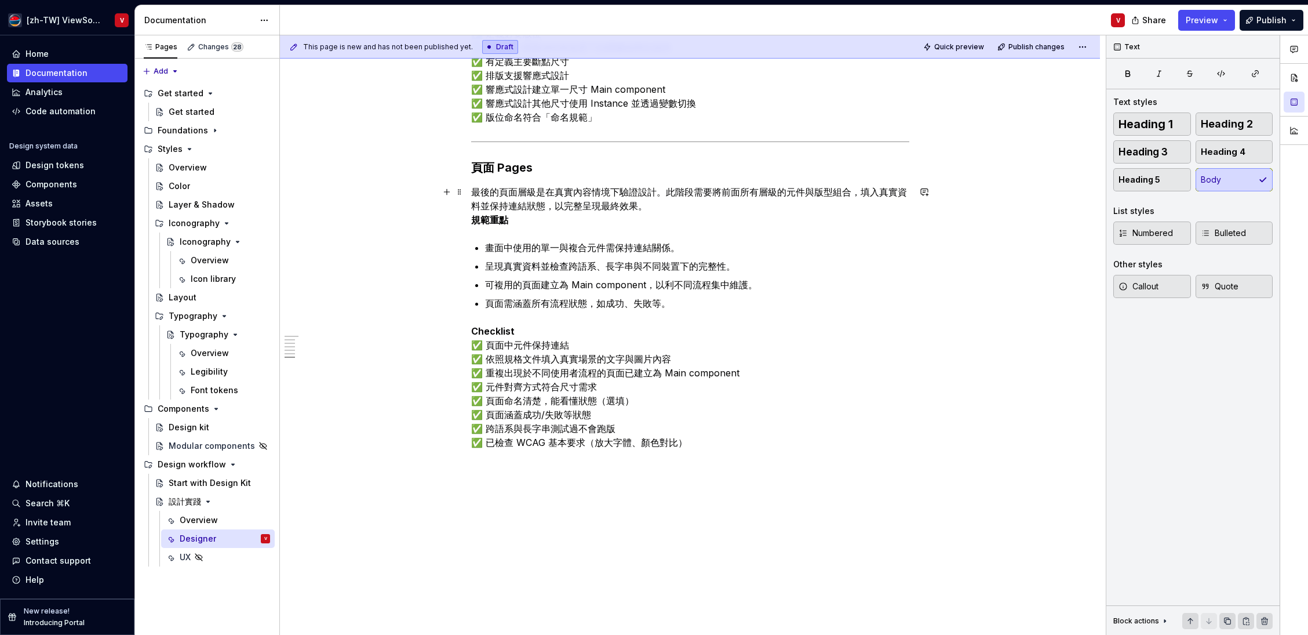
scroll to position [1732, 0]
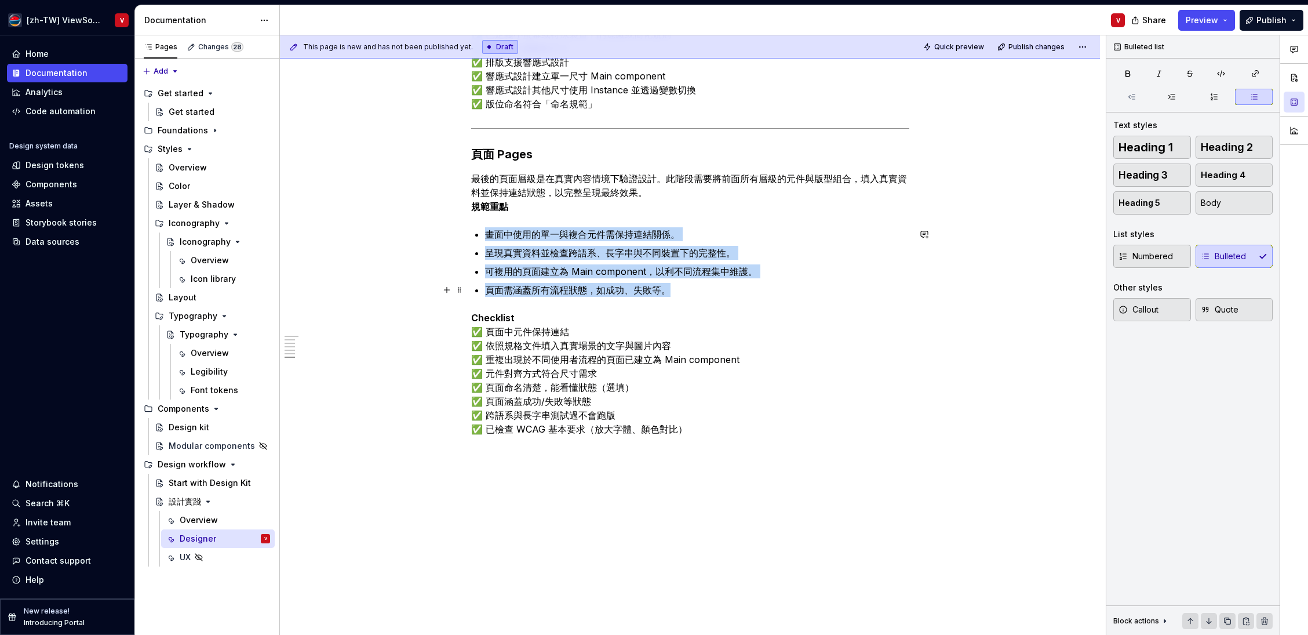
click at [676, 293] on p "頁面需涵蓋所有流程狀態，如成功、失敗等。" at bounding box center [697, 290] width 424 height 14
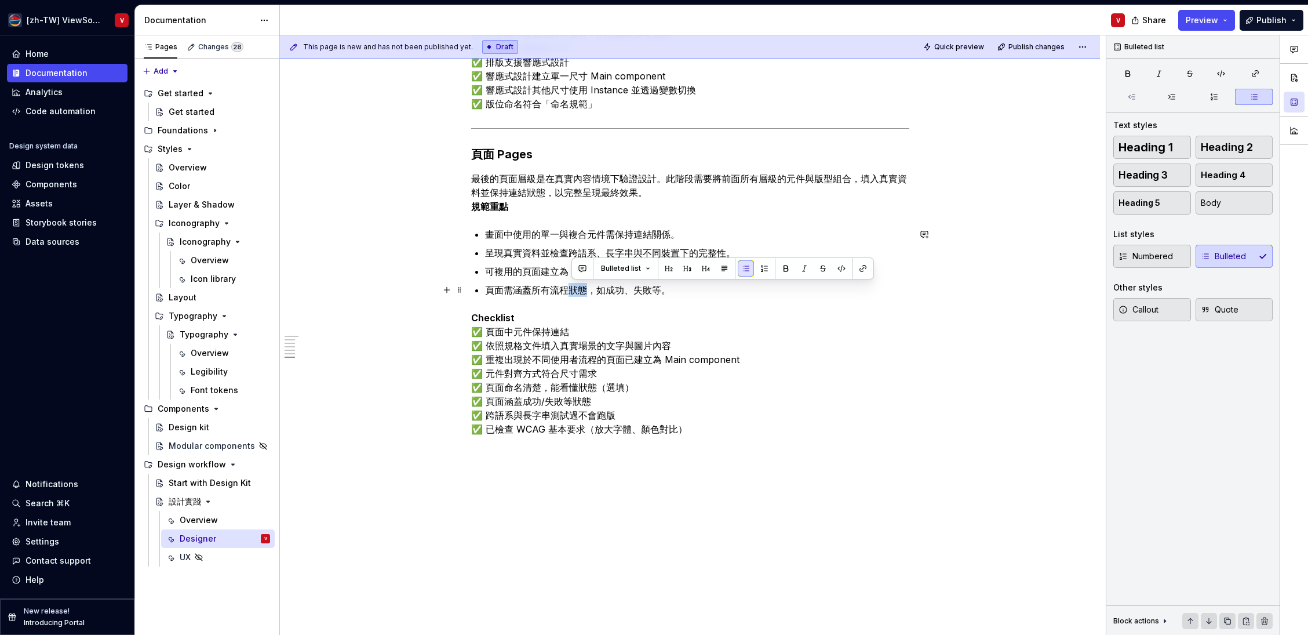
drag, startPoint x: 590, startPoint y: 291, endPoint x: 572, endPoint y: 289, distance: 18.1
click at [573, 290] on p "頁面需涵蓋所有流程狀態，如成功、失敗等。" at bounding box center [697, 290] width 424 height 14
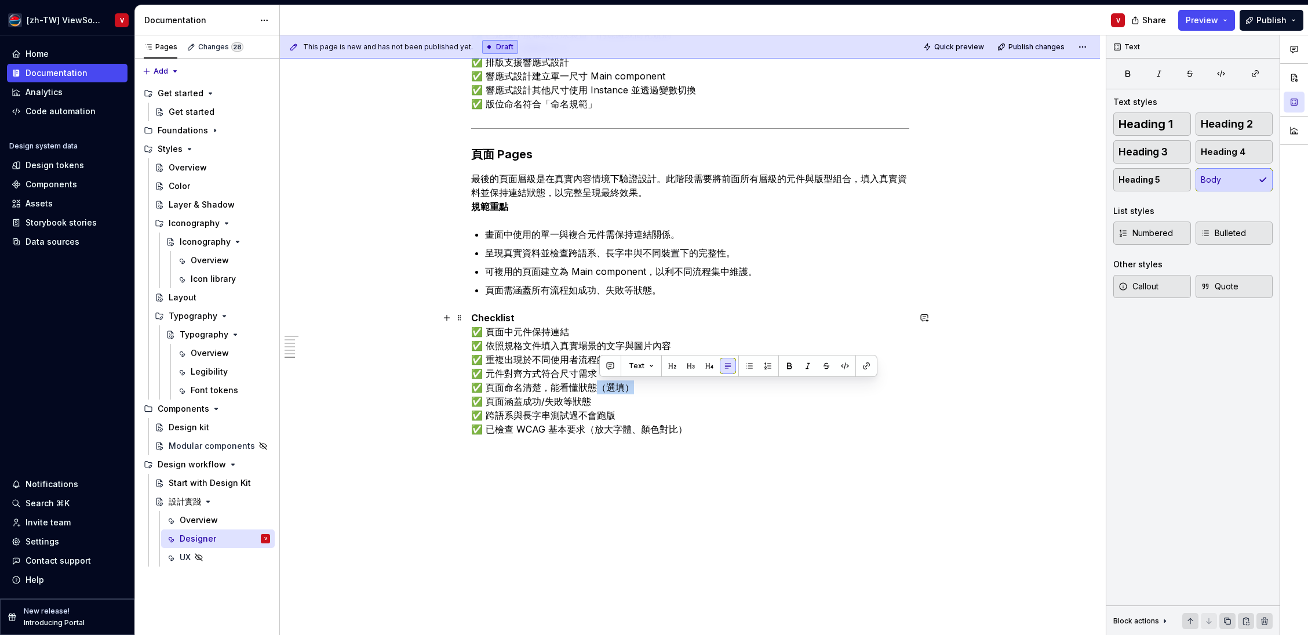
drag, startPoint x: 640, startPoint y: 388, endPoint x: 595, endPoint y: 387, distance: 44.6
click at [603, 388] on p "Checklist ✅ 頁面中元件保持連結 ✅ 依照規格文件填入真實場景的文字與圖片內容 ✅ 重複出現於不同使用者流程的頁面已建立為 Main compone…" at bounding box center [690, 380] width 438 height 139
click at [547, 401] on p "Checklist ✅ 頁面中元件保持連結 ✅ 依照規格文件填入真實場景的文字與圖片內容 ✅ 重複出現於不同使用者流程的頁面已建立為 Main compone…" at bounding box center [690, 380] width 438 height 139
click at [623, 416] on p "Checklist ✅ 頁面中元件保持連結 ✅ 依照規格文件填入真實場景的文字與圖片內容 ✅ 重複出現於不同使用者流程的頁面已建立為 Main compone…" at bounding box center [690, 380] width 438 height 139
click at [581, 416] on p "Checklist ✅ 頁面中元件保持連結 ✅ 依照規格文件填入真實場景的文字與圖片內容 ✅ 重複出現於不同使用者流程的頁面已建立為 Main compone…" at bounding box center [690, 380] width 438 height 139
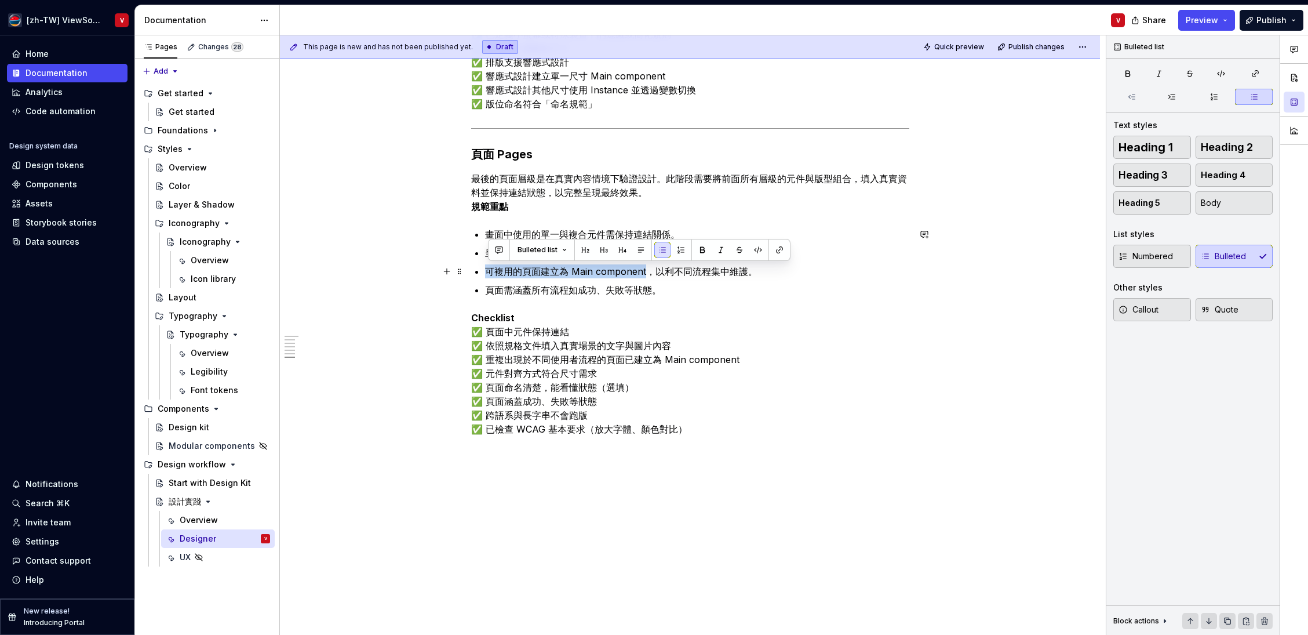
drag, startPoint x: 489, startPoint y: 271, endPoint x: 646, endPoint y: 270, distance: 157.1
click at [652, 268] on p "可複用的頁面建立為 Main component，以利不同流程集中維護。" at bounding box center [697, 271] width 424 height 14
copy p "可複用的頁面建立為 Main component"
click at [692, 294] on p "頁面需涵蓋所有流程如成功、失敗等狀態。" at bounding box center [697, 290] width 424 height 14
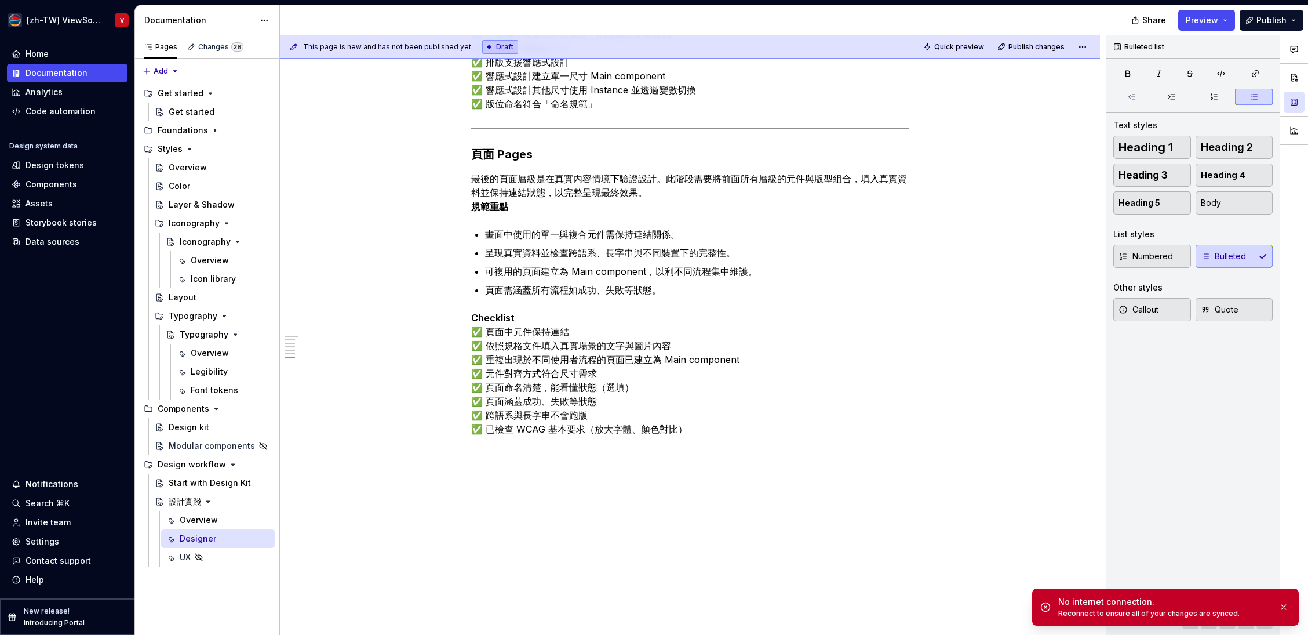
type textarea "*"
